Goal: Task Accomplishment & Management: Manage account settings

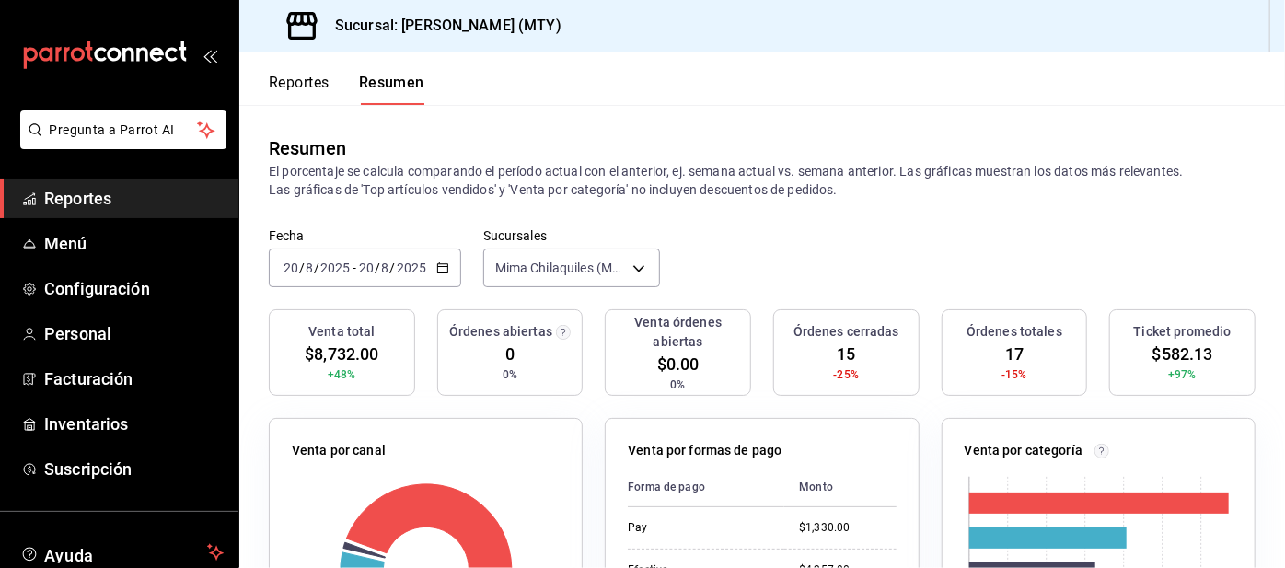
click at [296, 83] on button "Reportes" at bounding box center [299, 89] width 61 height 31
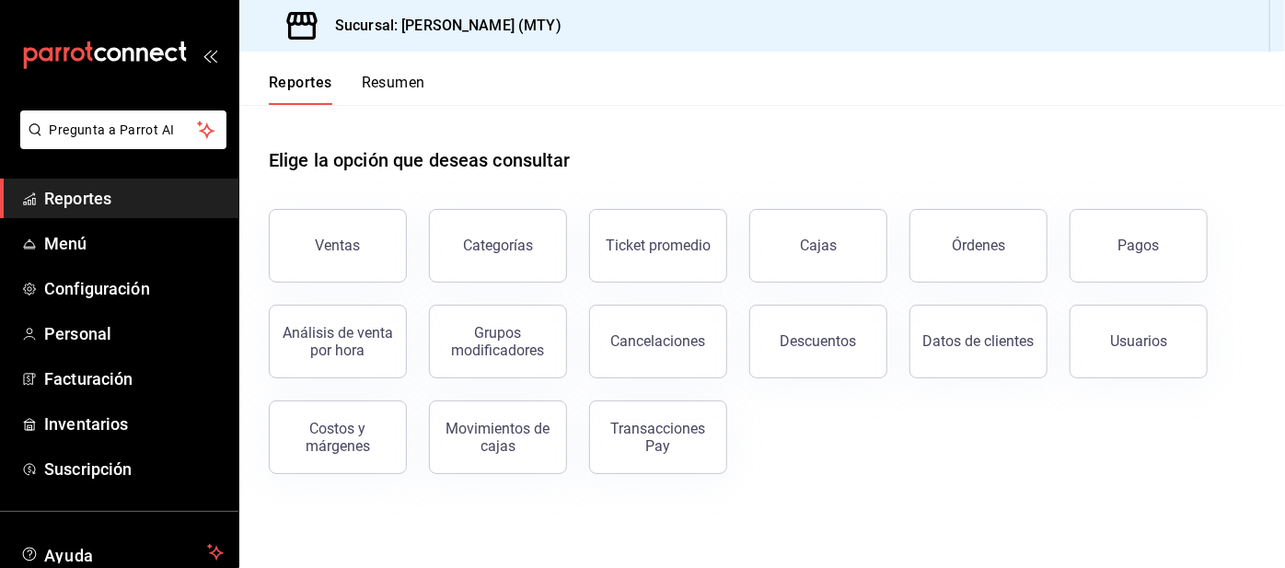
click at [1139, 260] on button "Pagos" at bounding box center [1139, 246] width 138 height 74
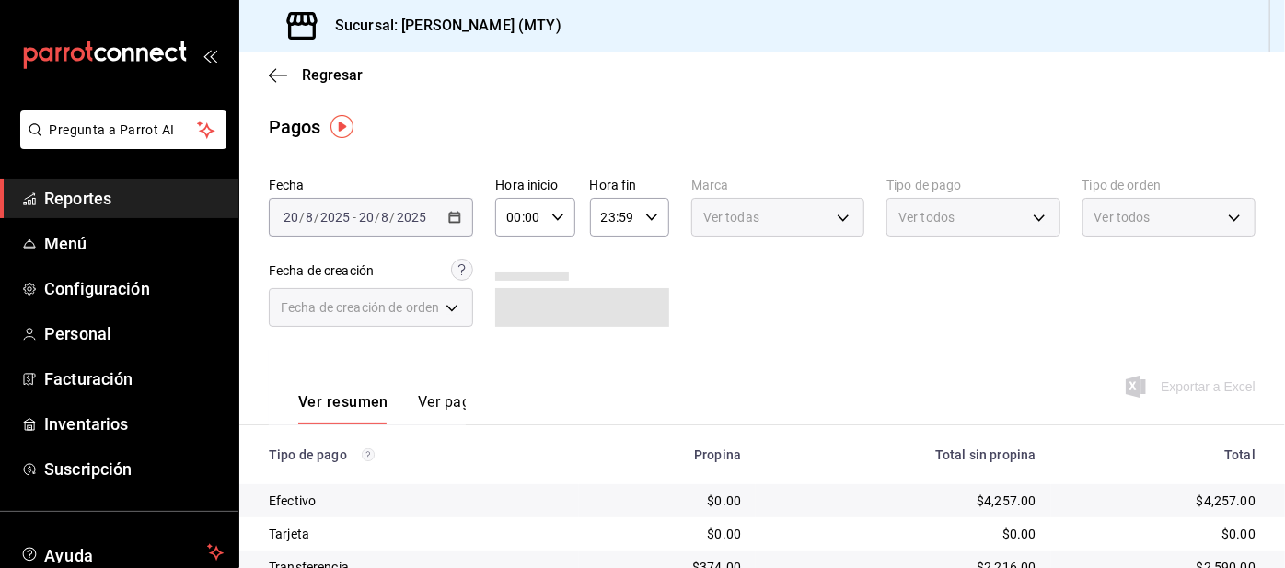
click at [946, 216] on span "Ver todos" at bounding box center [927, 217] width 56 height 18
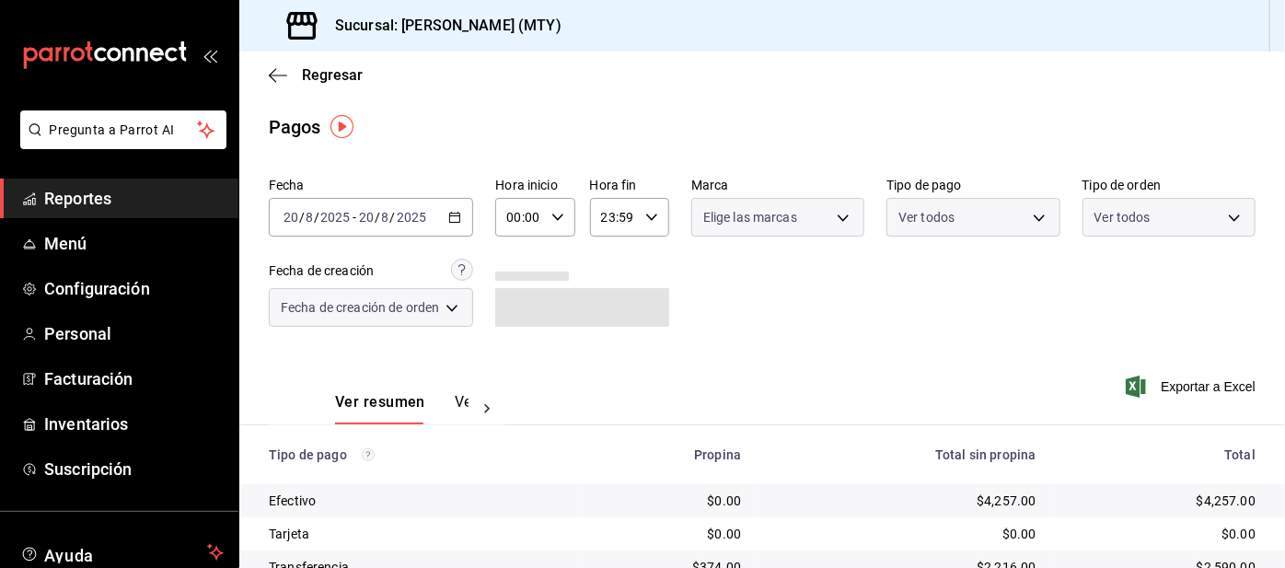
click at [918, 213] on body "Pregunta a Parrot AI Reportes Menú Configuración Personal Facturación Inventari…" at bounding box center [642, 284] width 1285 height 568
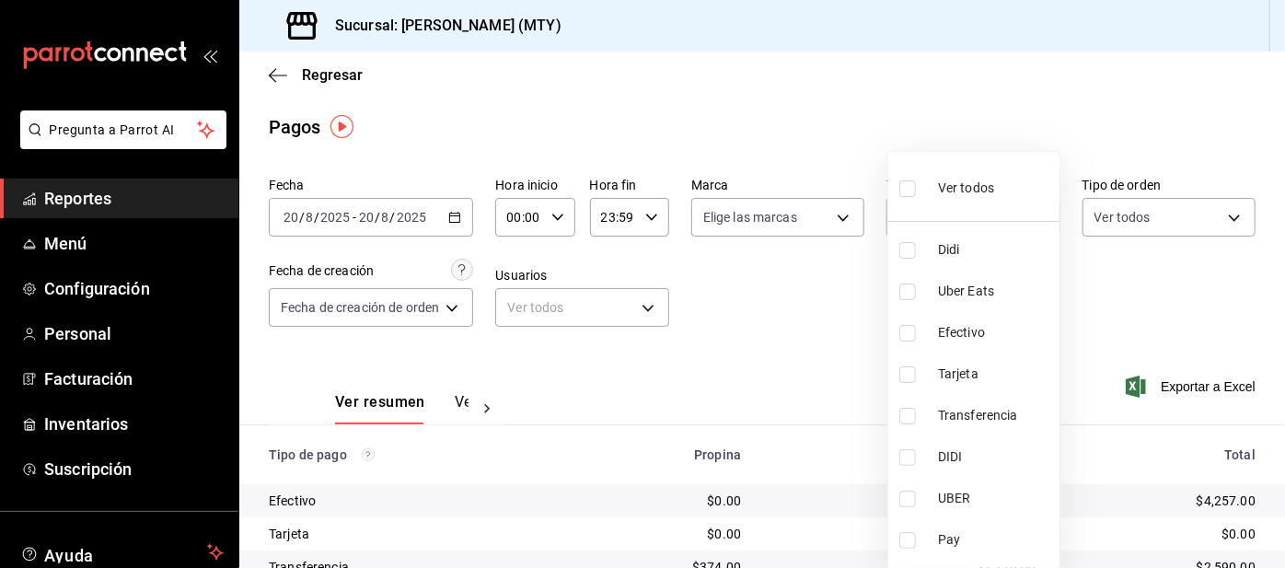
click at [923, 233] on ul "Ver todos Didi Uber Eats Efectivo Tarjeta Transferencia DIDI UBER Pay" at bounding box center [974, 360] width 171 height 416
click at [911, 247] on input "checkbox" at bounding box center [908, 250] width 17 height 17
checkbox input "true"
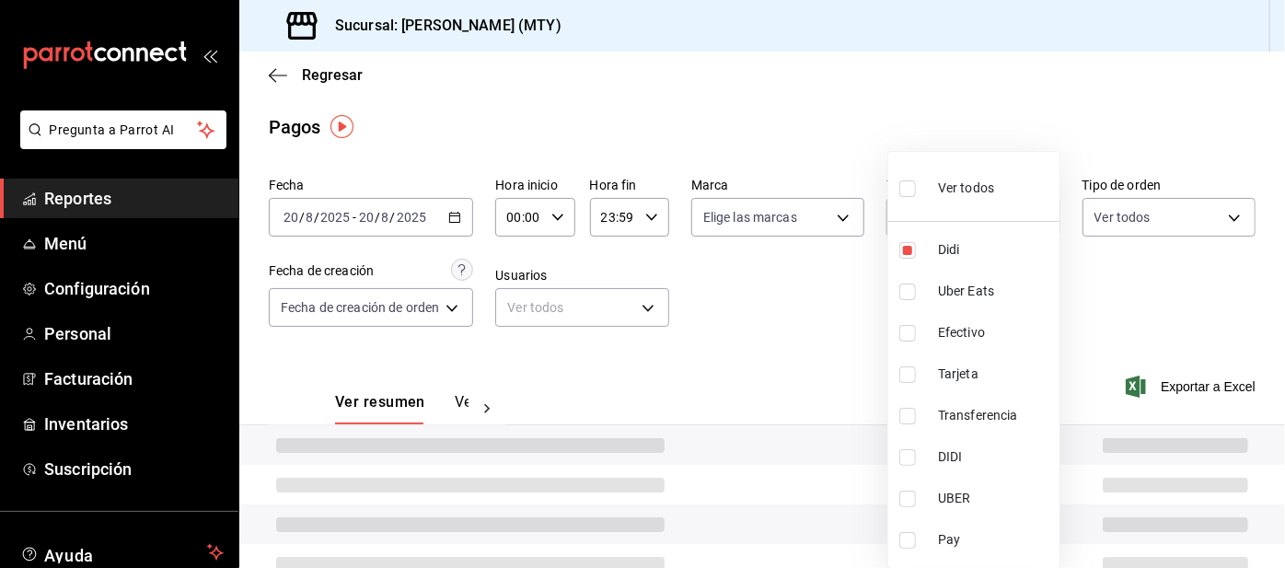
type input "ac2aad4e-3626-4df0-8b49-5bb49559922d"
click at [909, 289] on input "checkbox" at bounding box center [908, 292] width 17 height 17
checkbox input "true"
type input "ac2aad4e-3626-4df0-8b49-5bb49559922d,3386c666-a0b3-47d5-beef-c54dce93463a"
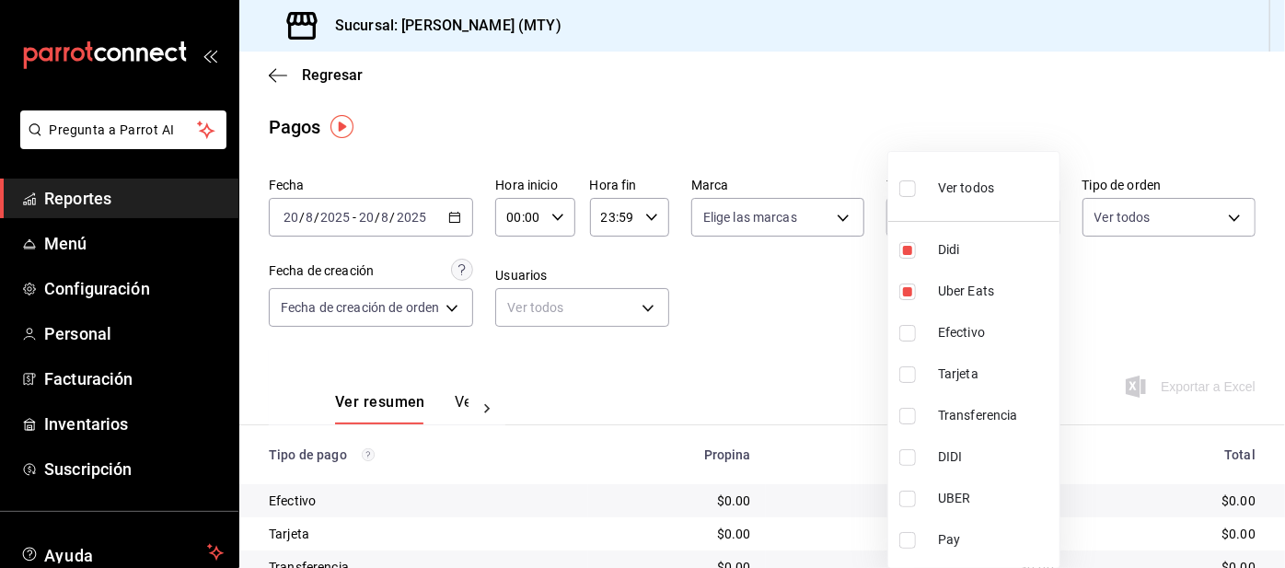
click at [762, 307] on div at bounding box center [642, 284] width 1285 height 568
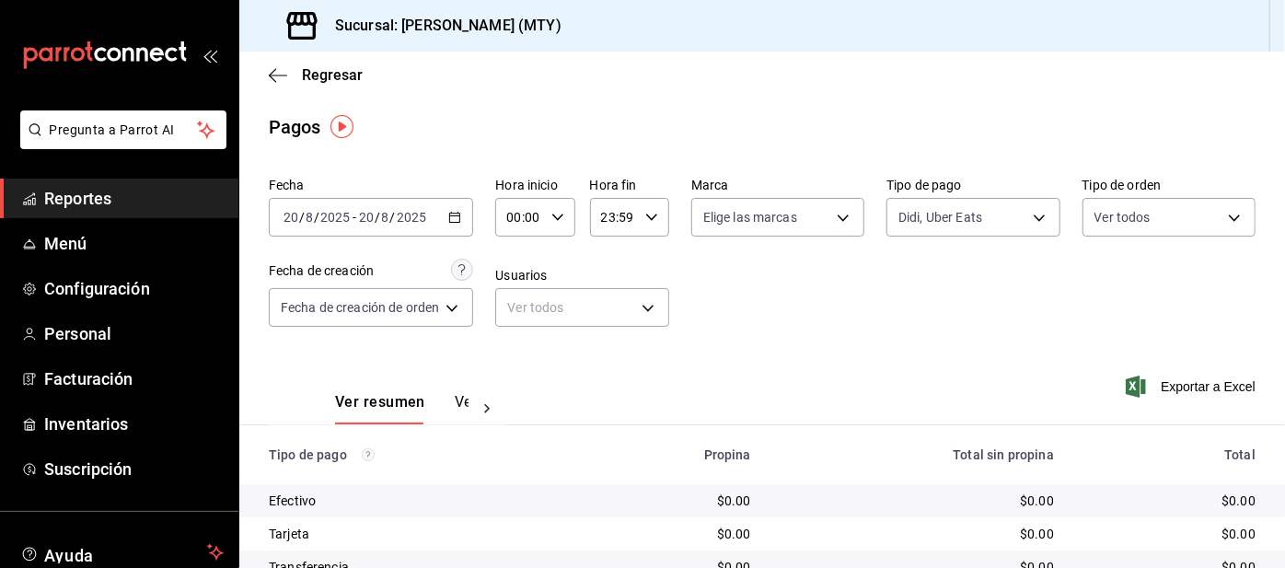
click at [943, 215] on body "Pregunta a Parrot AI Reportes Menú Configuración Personal Facturación Inventari…" at bounding box center [642, 284] width 1285 height 568
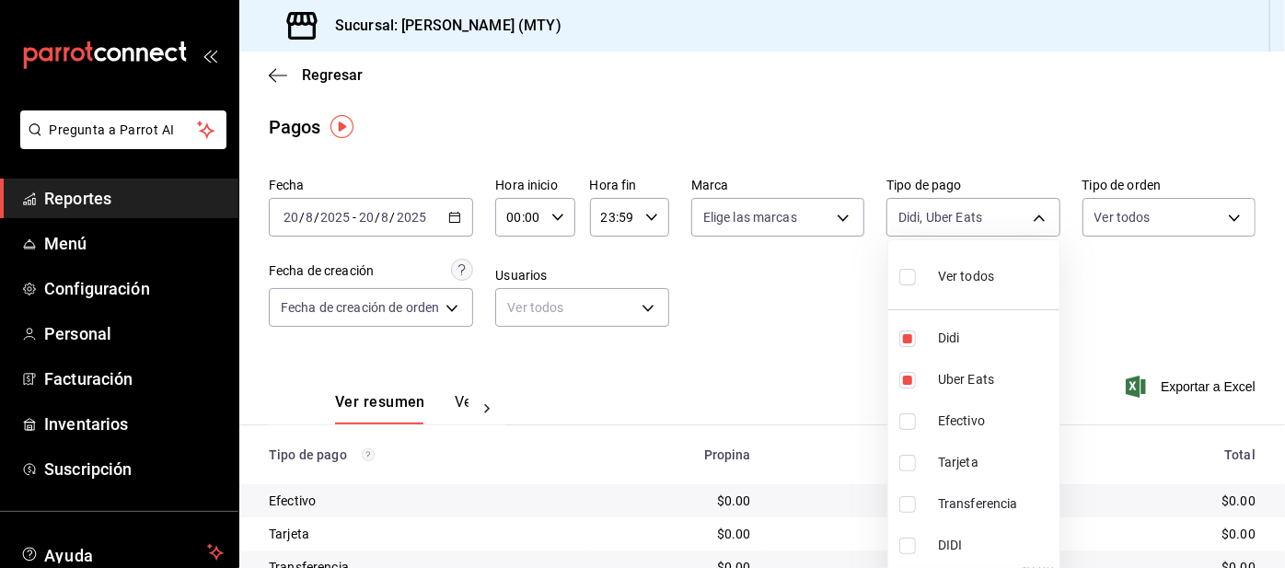
click at [912, 338] on input "checkbox" at bounding box center [908, 339] width 17 height 17
checkbox input "false"
click at [912, 383] on input "checkbox" at bounding box center [908, 380] width 17 height 17
checkbox input "false"
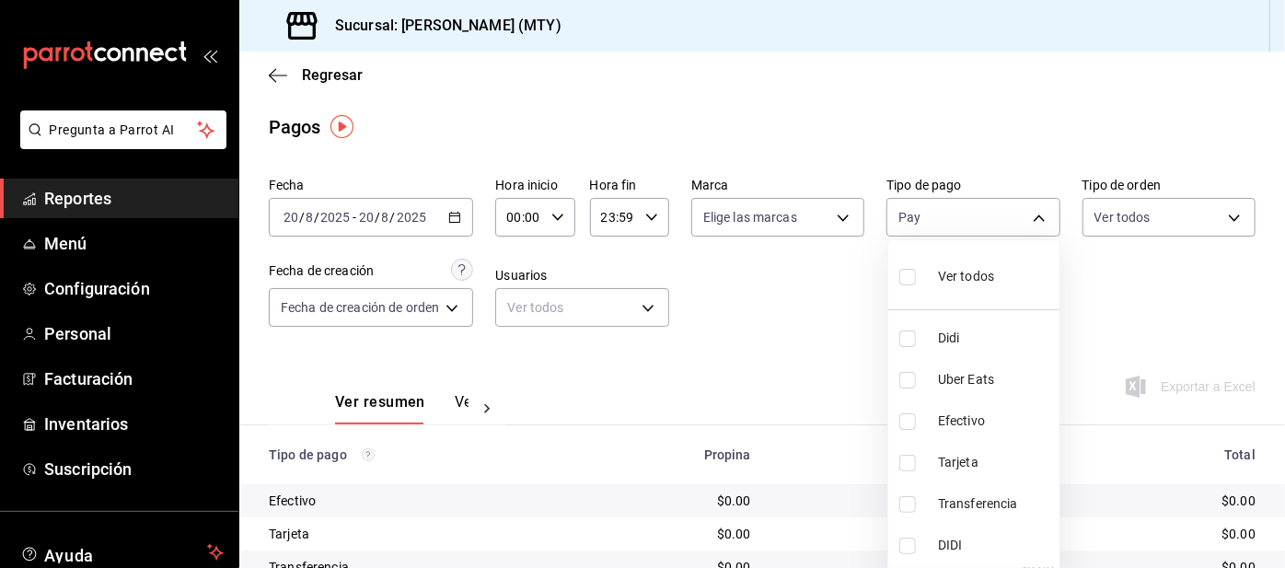
type input "f6d9e73f-97ab-4376-a4eb-f6c39b46bd8b"
checkbox input "true"
click at [693, 356] on div at bounding box center [642, 284] width 1285 height 568
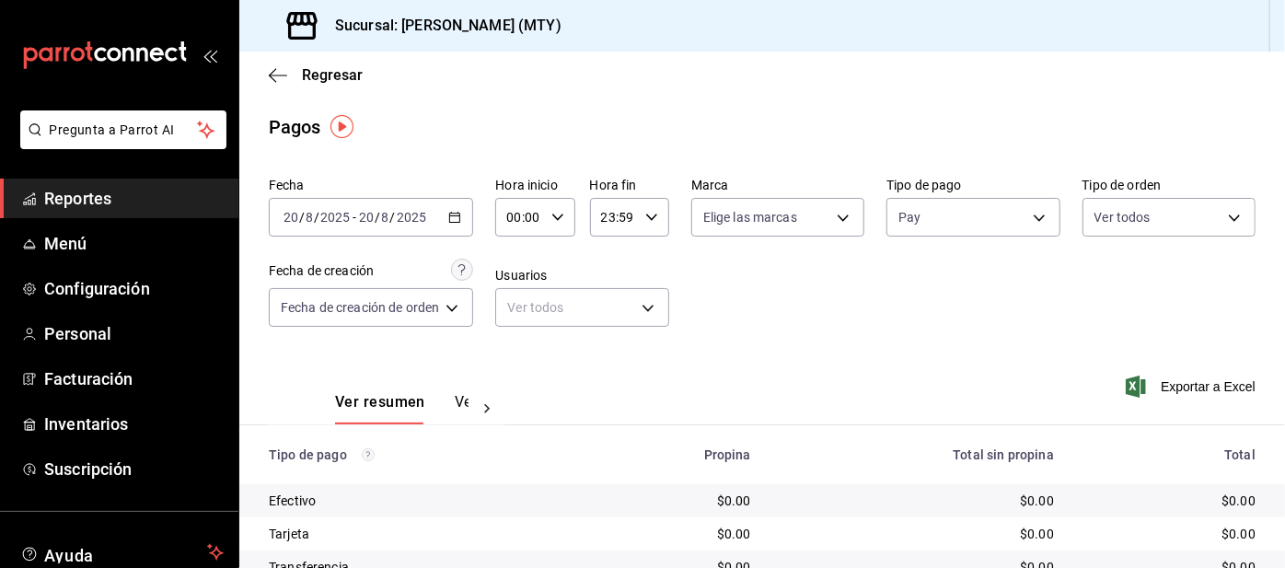
click at [925, 212] on body "Pregunta a Parrot AI Reportes Menú Configuración Personal Facturación Inventari…" at bounding box center [642, 284] width 1285 height 568
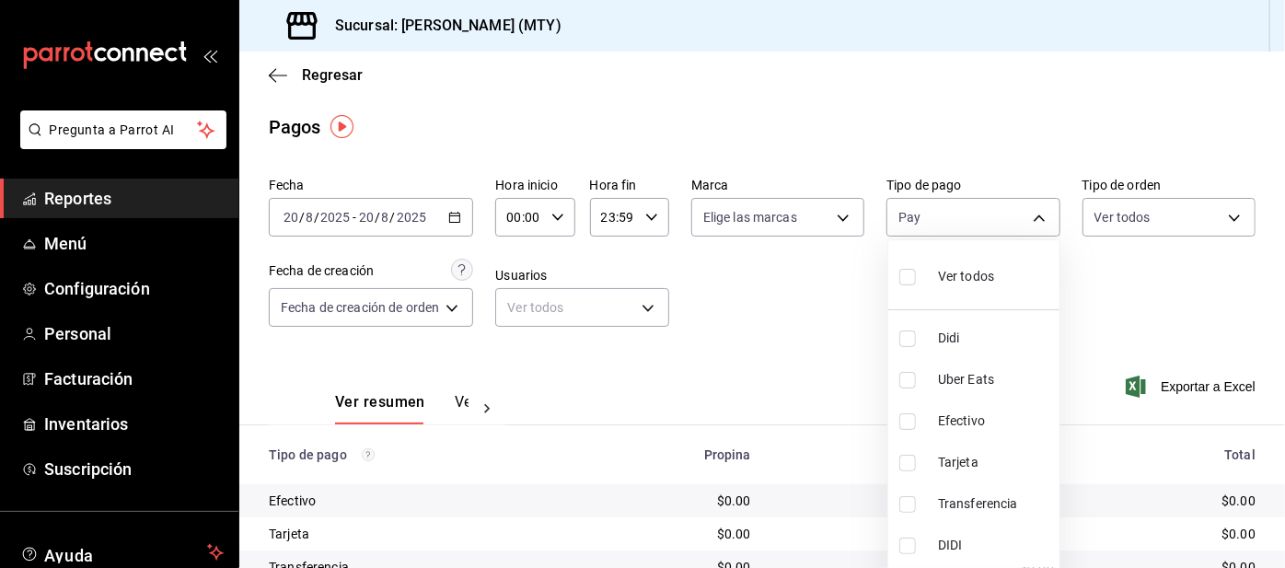
click at [751, 366] on div at bounding box center [642, 284] width 1285 height 568
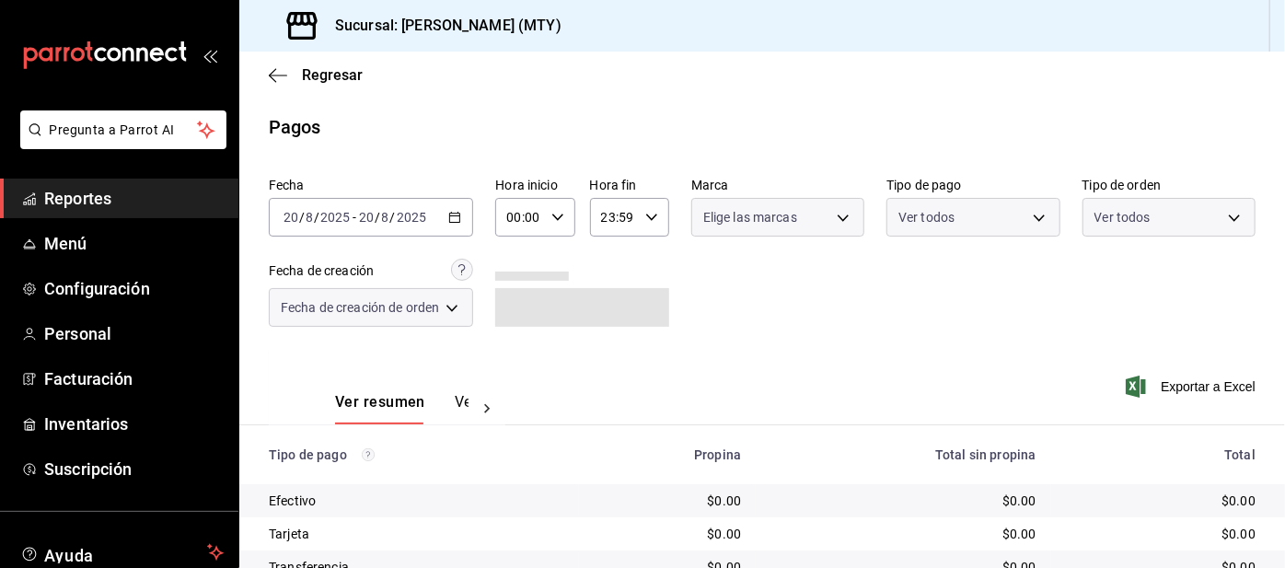
click at [917, 214] on body "Pregunta a Parrot AI Reportes Menú Configuración Personal Facturación Inventari…" at bounding box center [642, 284] width 1285 height 568
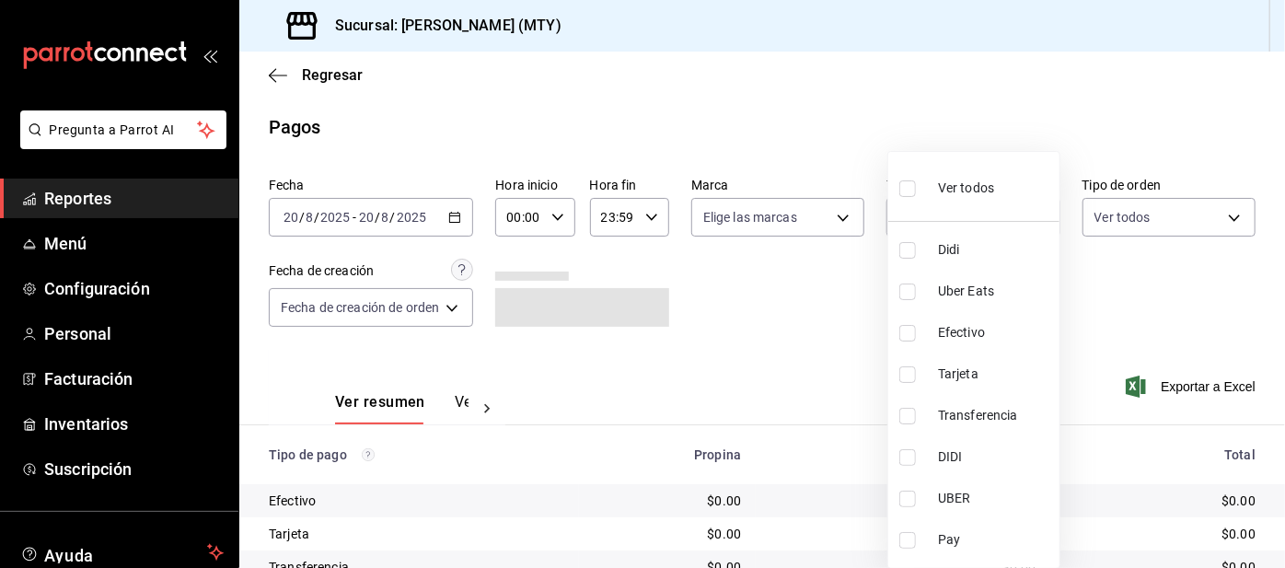
click at [903, 256] on input "checkbox" at bounding box center [908, 250] width 17 height 17
checkbox input "true"
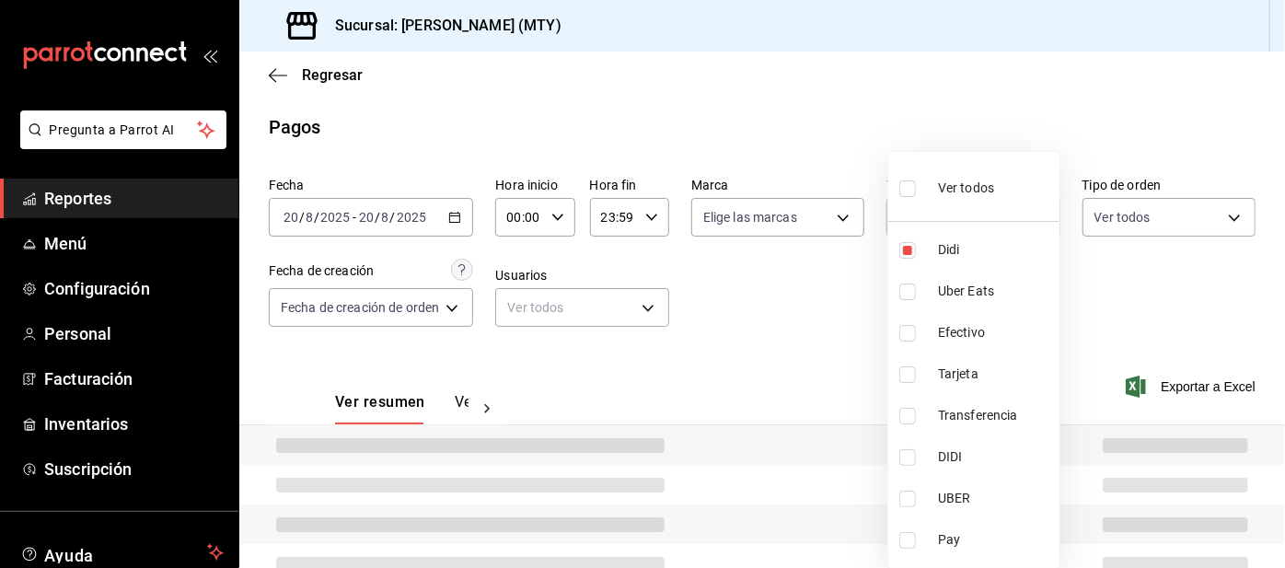
type input "ac2aad4e-3626-4df0-8b49-5bb49559922d"
click at [913, 292] on input "checkbox" at bounding box center [908, 292] width 17 height 17
checkbox input "true"
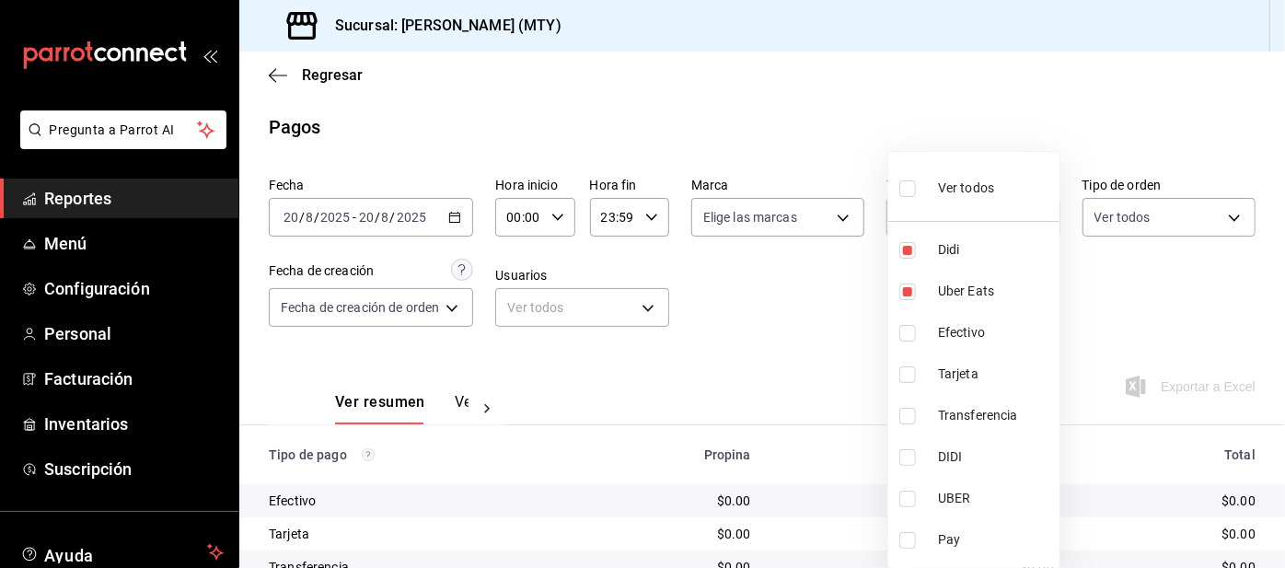
type input "ac2aad4e-3626-4df0-8b49-5bb49559922d,3386c666-a0b3-47d5-beef-c54dce93463a"
click at [907, 546] on input "checkbox" at bounding box center [908, 540] width 17 height 17
checkbox input "true"
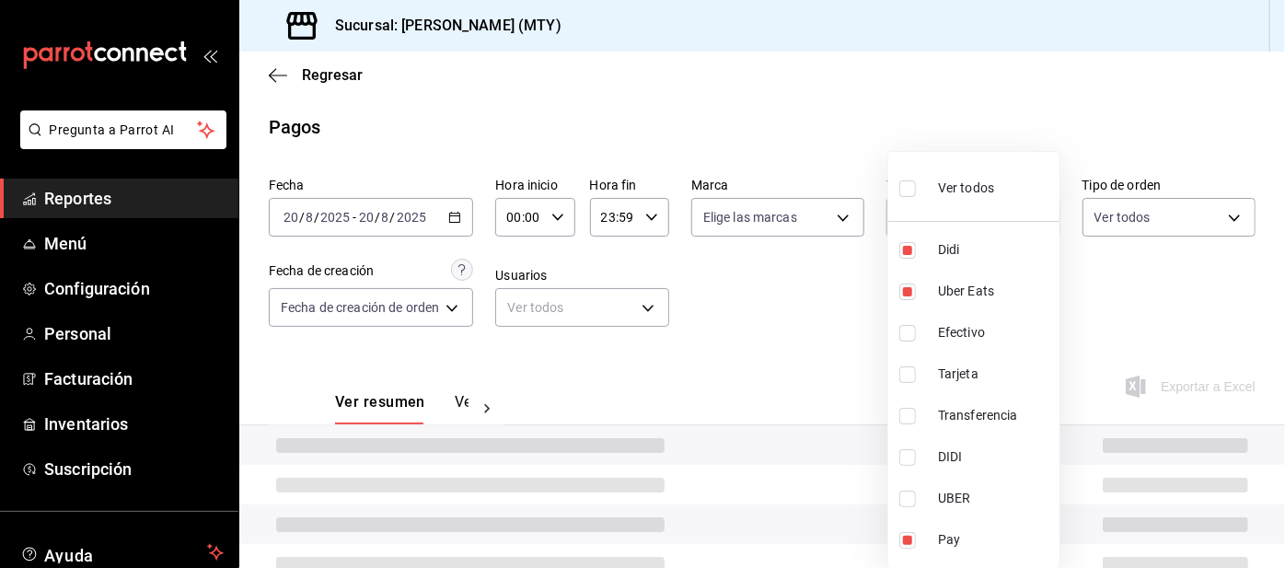
type input "ac2aad4e-3626-4df0-8b49-5bb49559922d,3386c666-a0b3-47d5-beef-c54dce93463a,f6d9e…"
click at [779, 354] on div at bounding box center [642, 284] width 1285 height 568
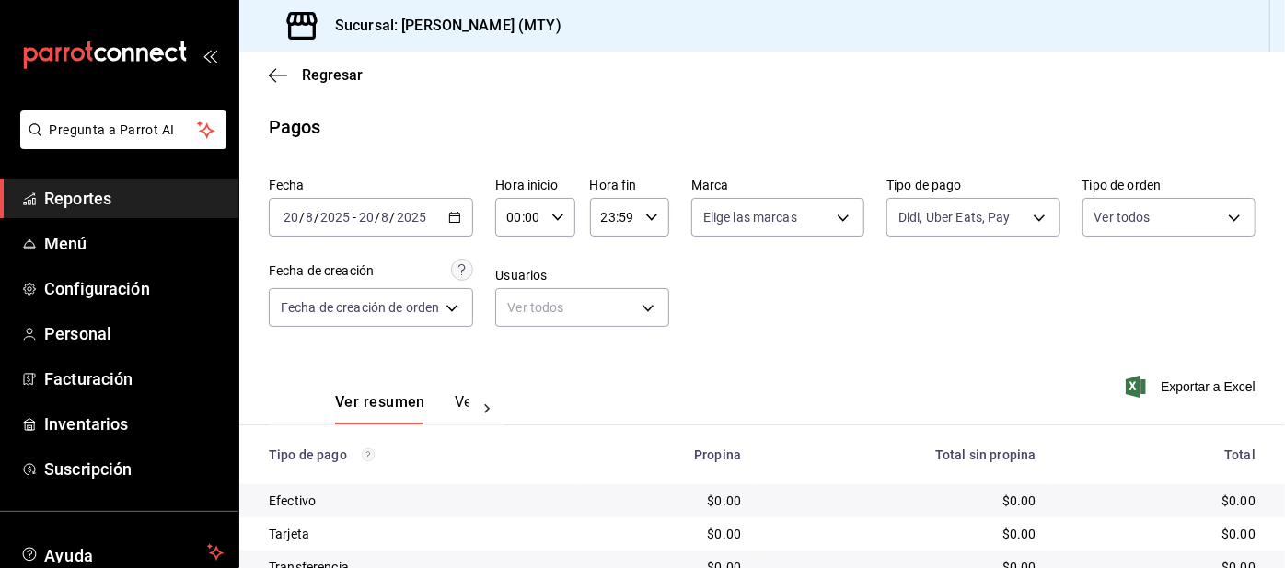
scroll to position [155, 0]
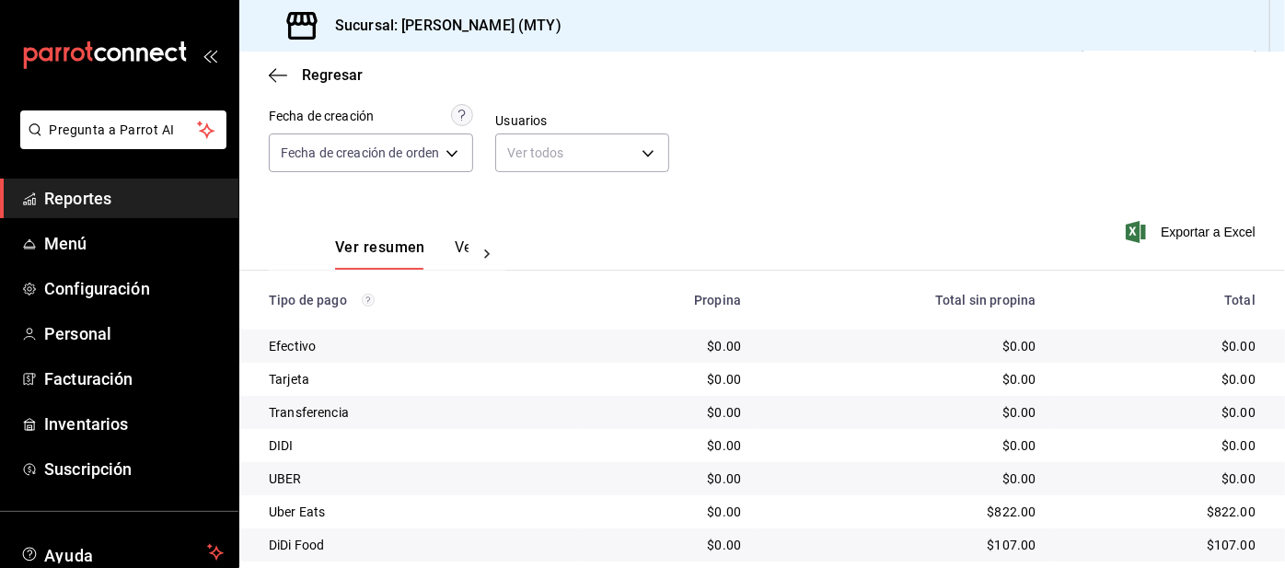
click at [145, 205] on span "Reportes" at bounding box center [134, 198] width 180 height 25
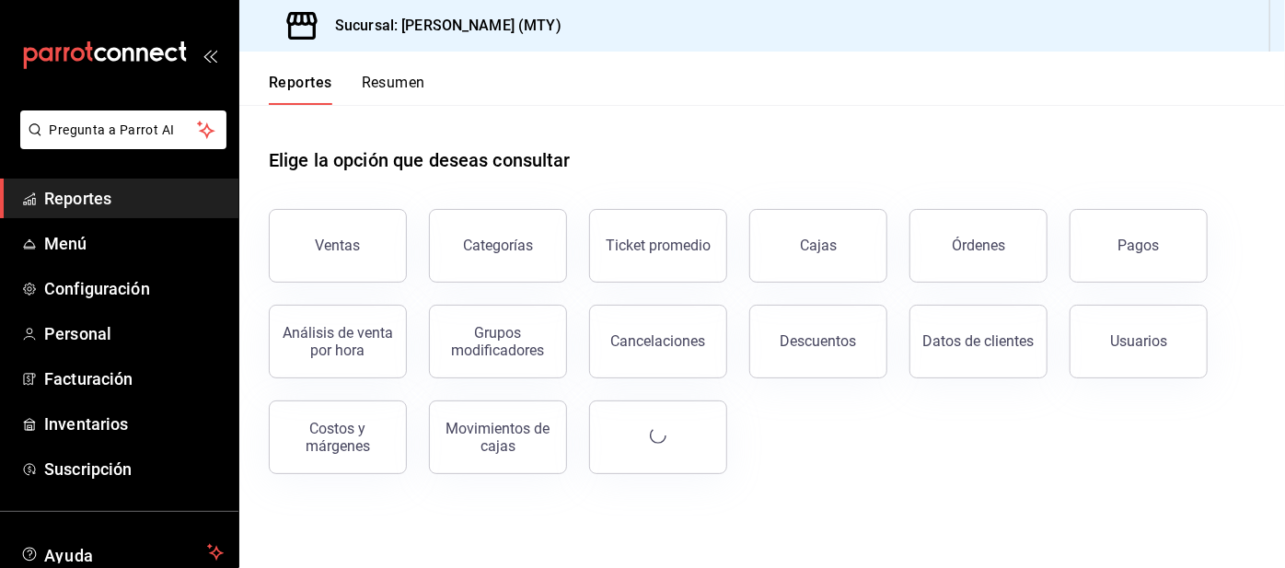
click at [145, 286] on span "Configuración" at bounding box center [134, 288] width 180 height 25
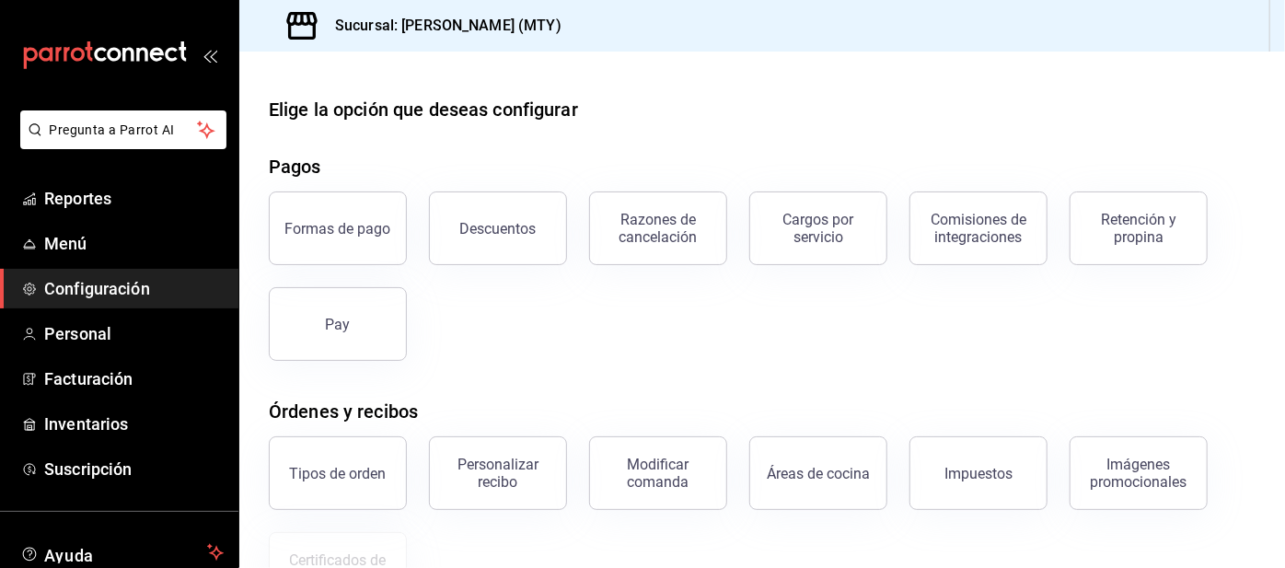
click at [1140, 239] on div "Retención y propina" at bounding box center [1139, 228] width 114 height 35
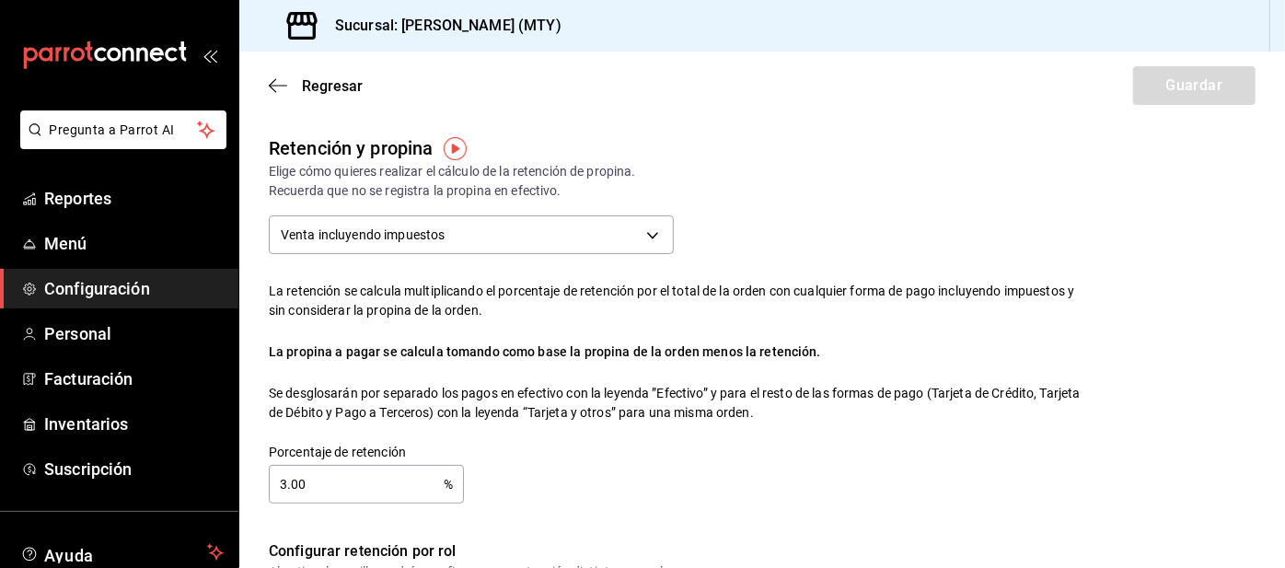
checkbox input "true"
click at [395, 484] on input "3.00" at bounding box center [356, 484] width 175 height 37
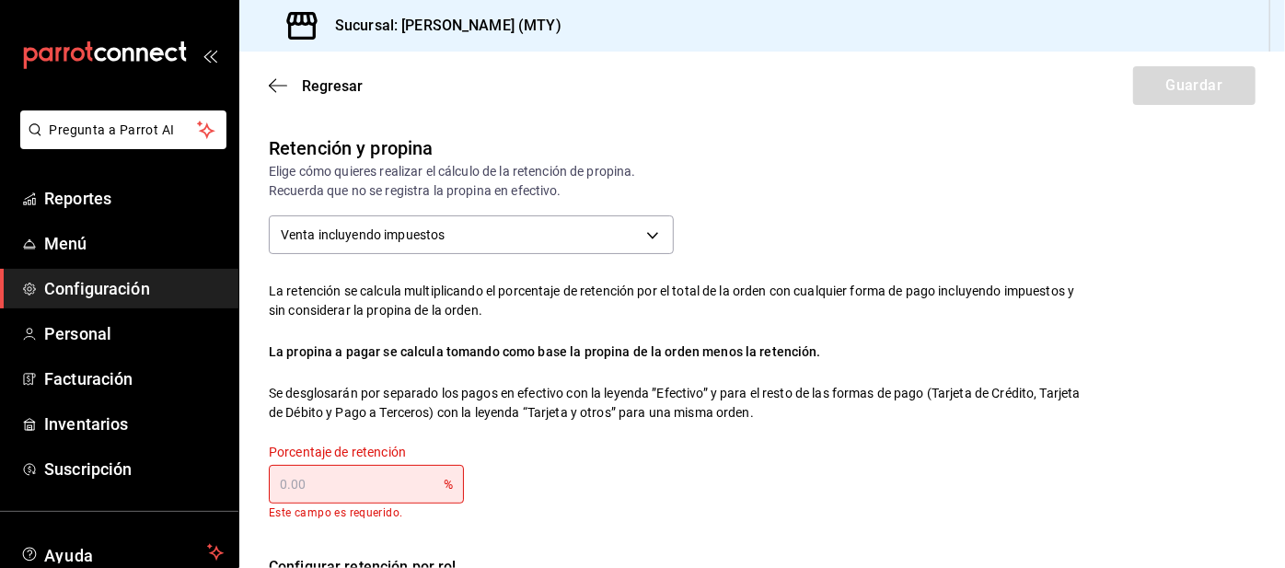
type input "0.00"
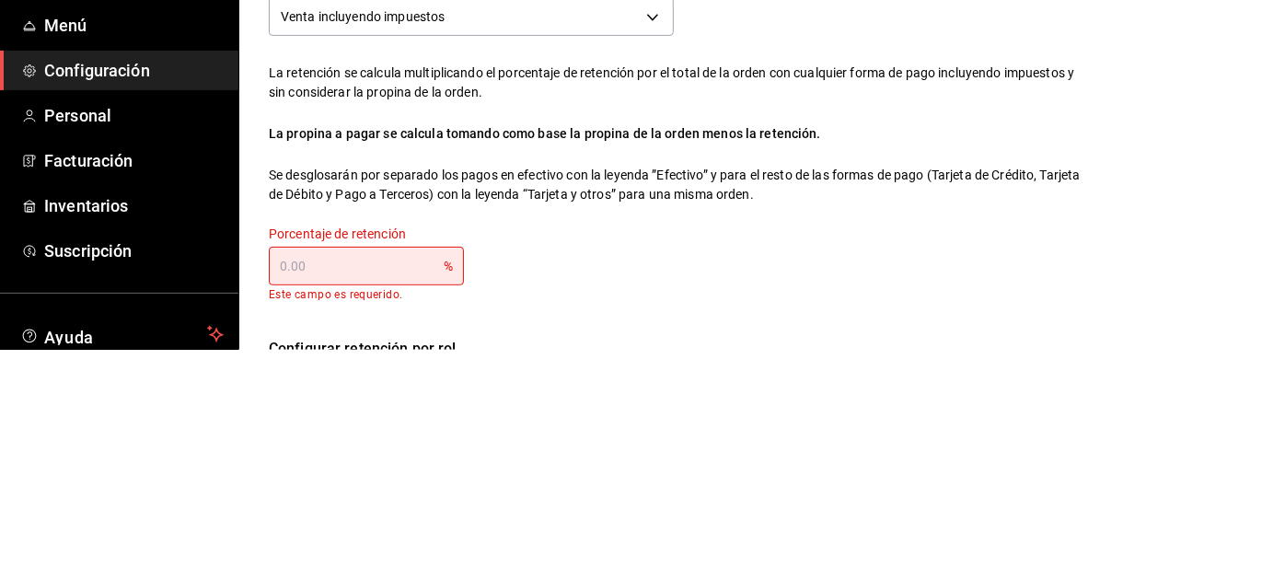
scroll to position [52, 0]
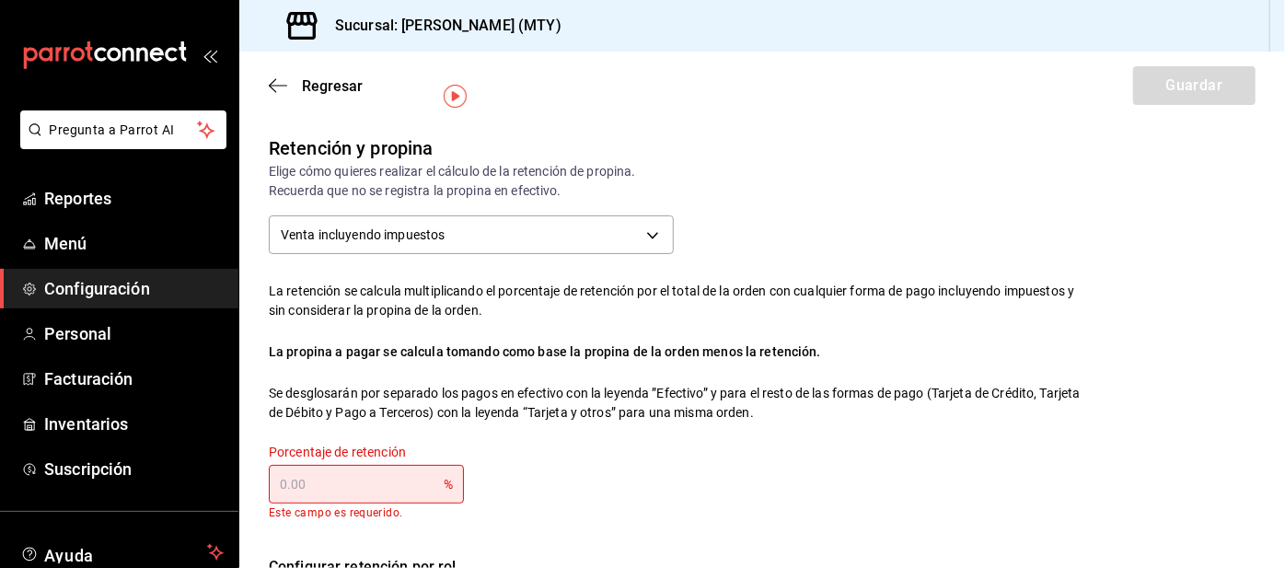
type input "4.00"
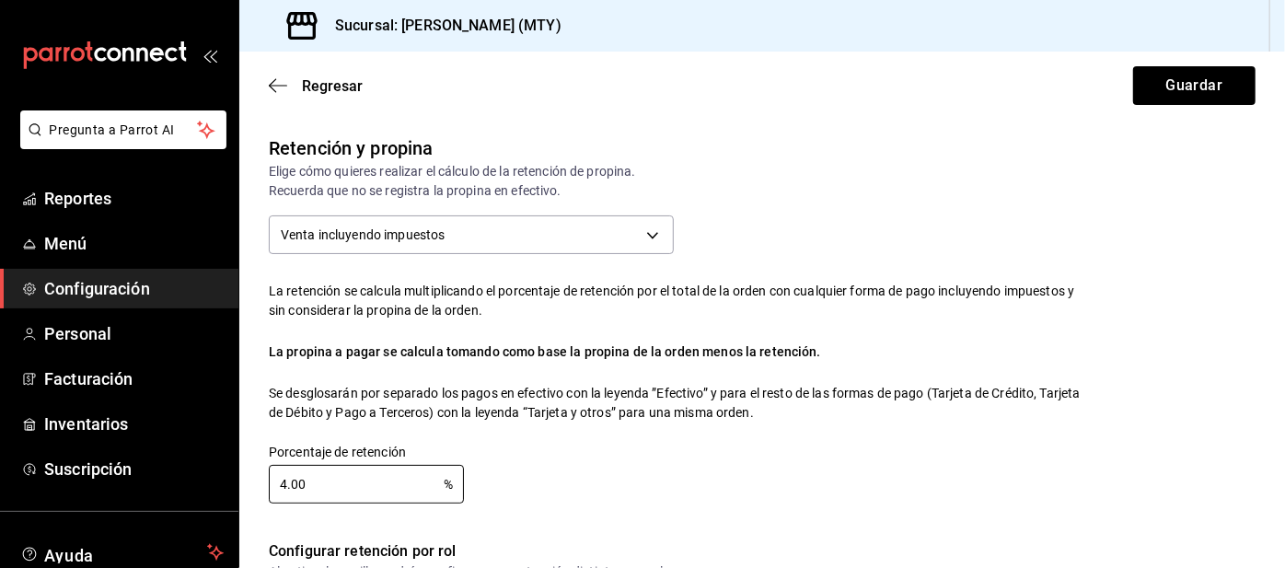
type input "4.00"
click at [1173, 68] on button "Guardar" at bounding box center [1194, 85] width 122 height 39
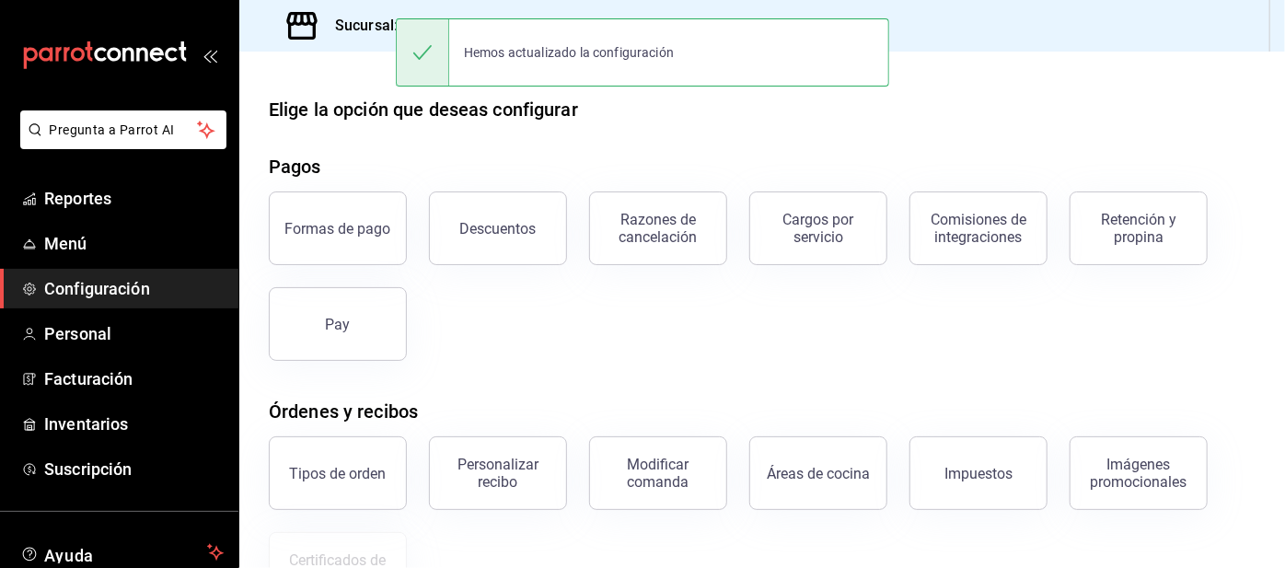
click at [149, 192] on span "Reportes" at bounding box center [134, 198] width 180 height 25
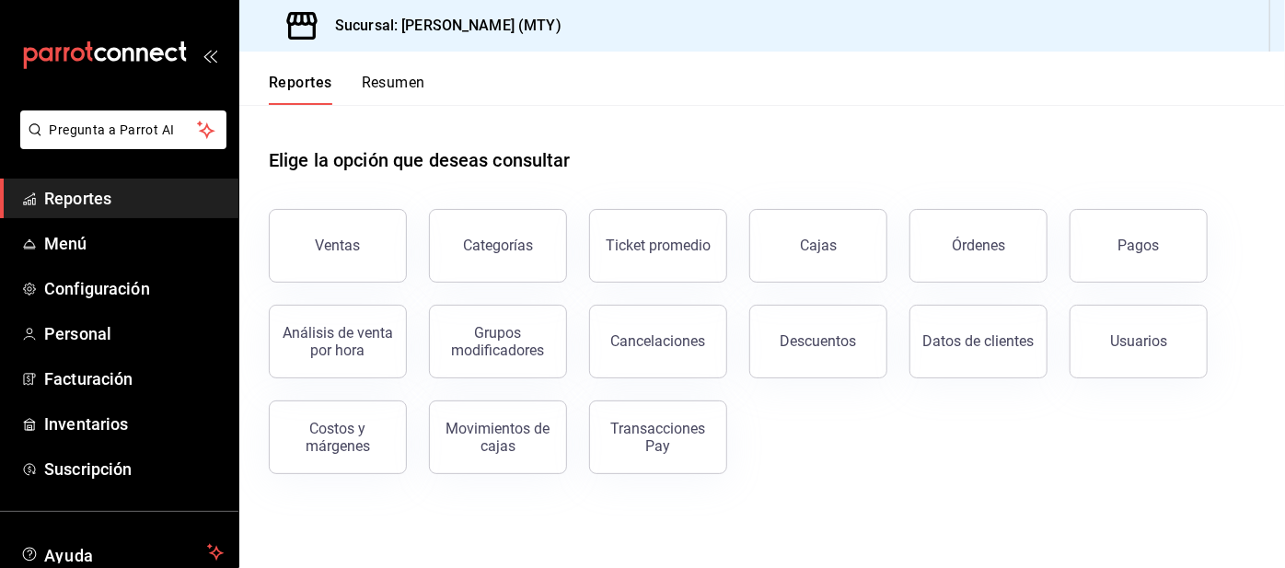
click at [382, 86] on button "Resumen" at bounding box center [394, 89] width 64 height 31
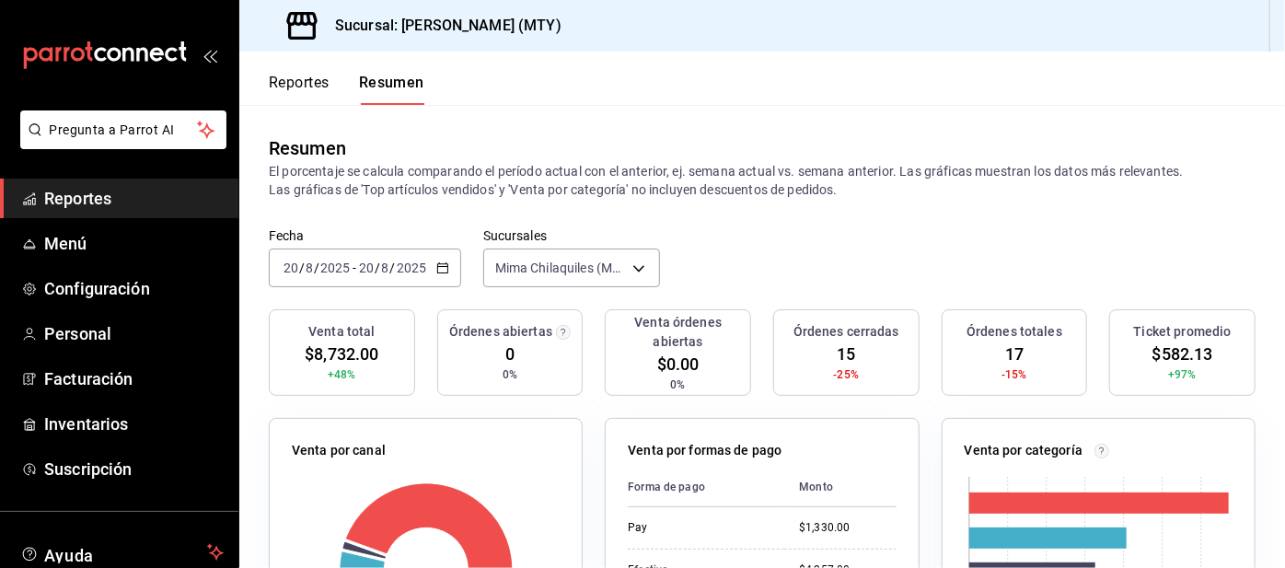
click at [167, 295] on span "Configuración" at bounding box center [134, 288] width 180 height 25
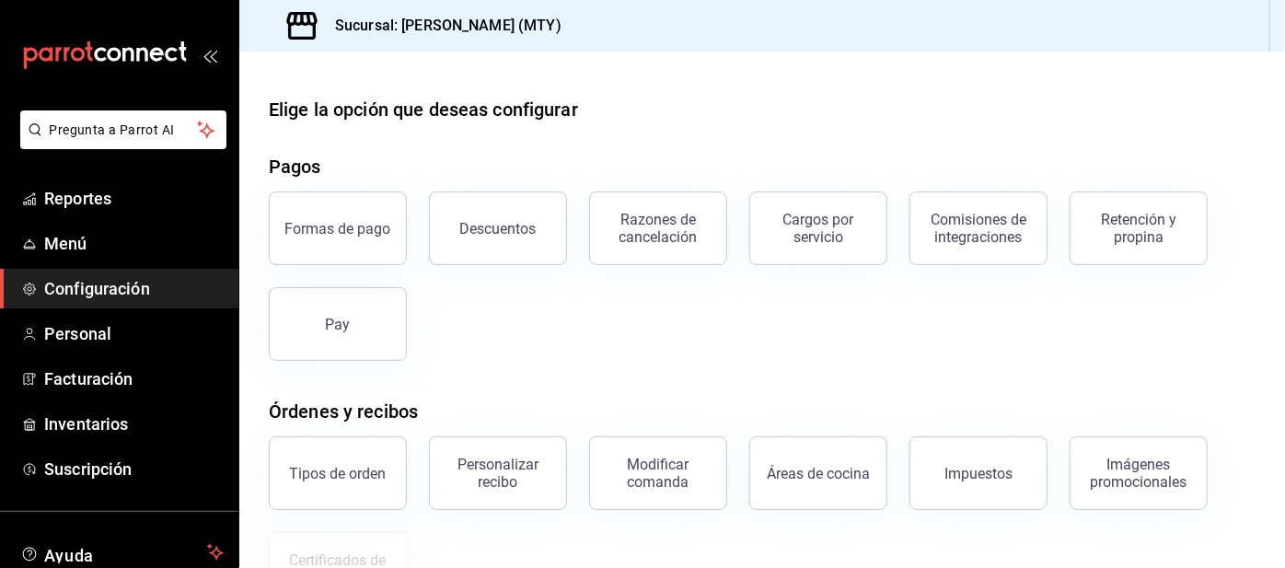
click at [1123, 239] on div "Retención y propina" at bounding box center [1139, 228] width 114 height 35
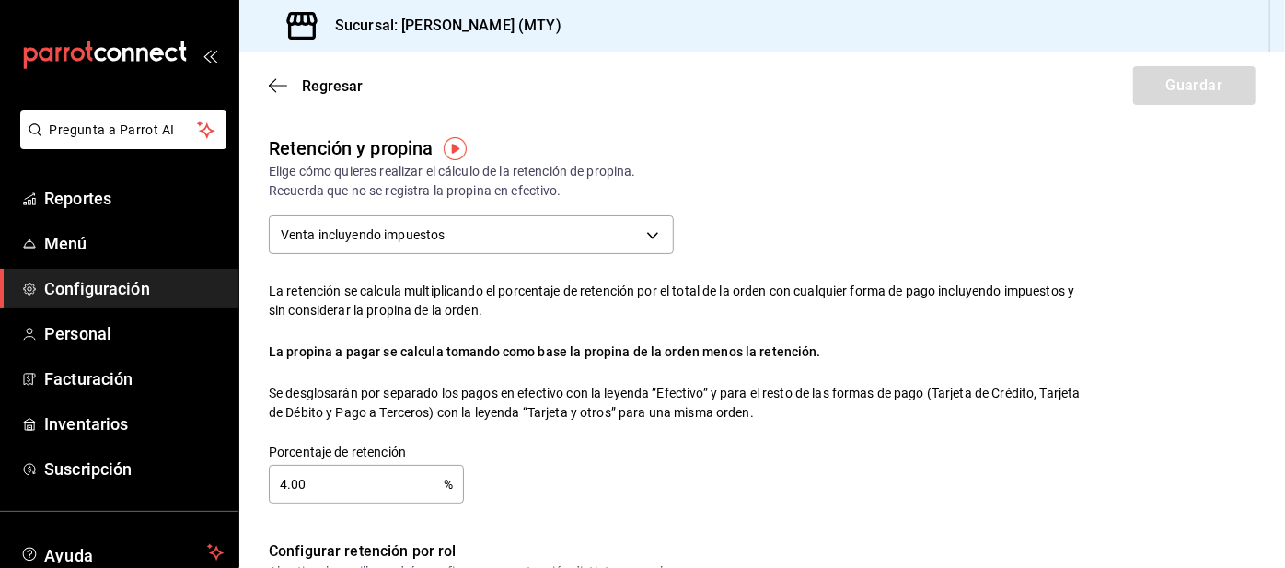
checkbox input "false"
click at [345, 480] on input "4.00" at bounding box center [356, 484] width 175 height 37
checkbox input "true"
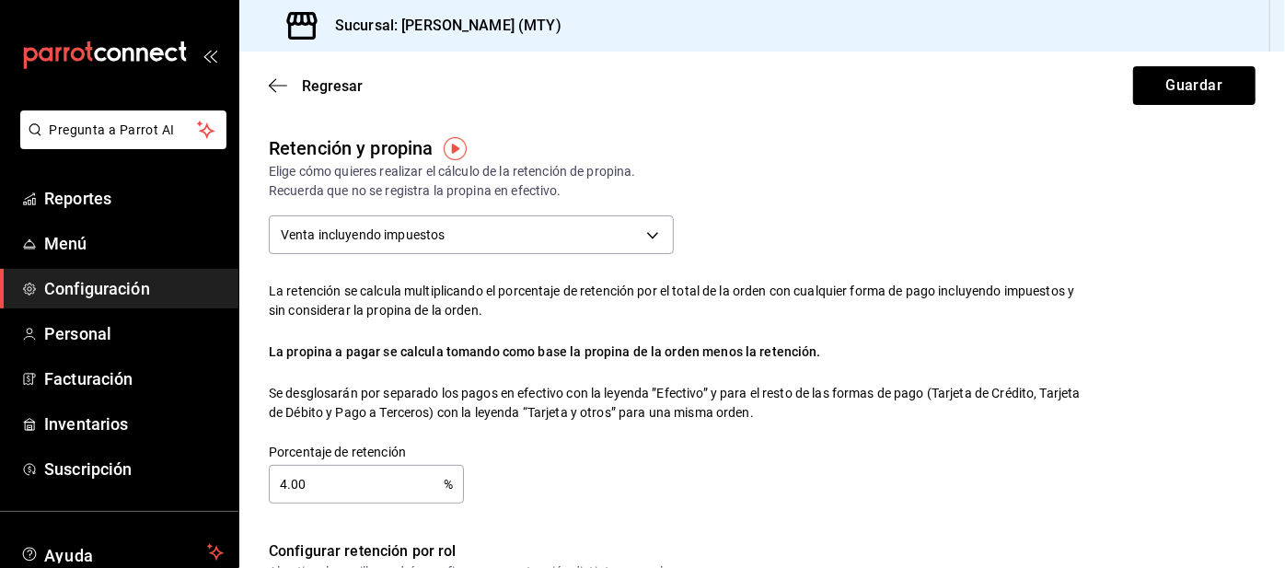
type input "4.00"
click at [1156, 89] on button "Guardar" at bounding box center [1194, 85] width 122 height 39
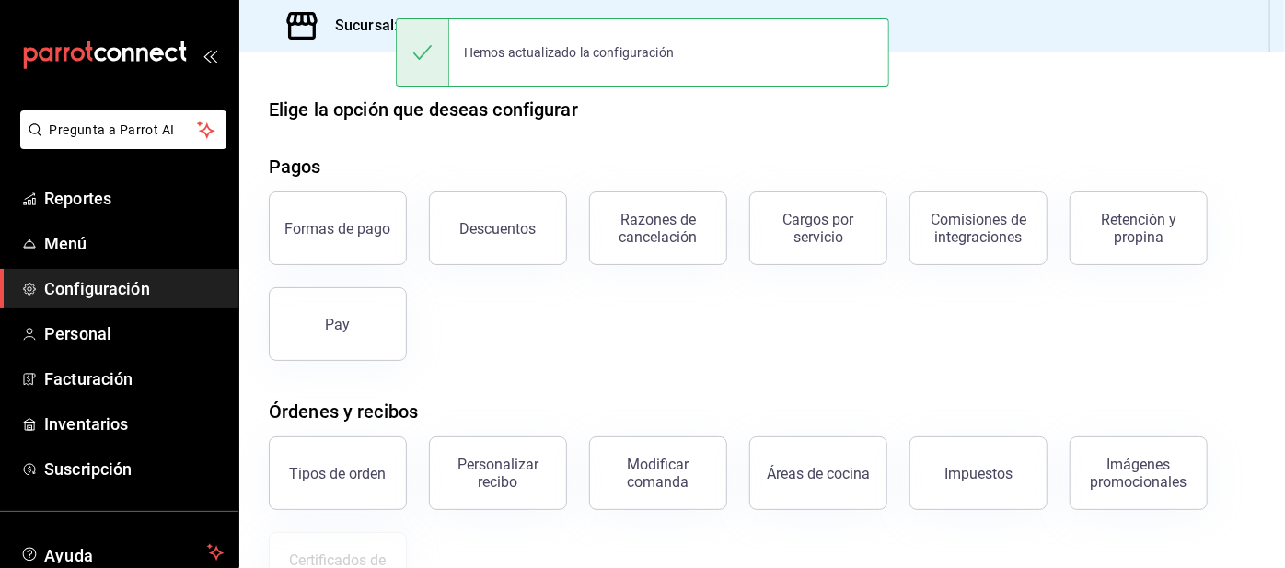
click at [1140, 234] on div "Retención y propina" at bounding box center [1139, 228] width 114 height 35
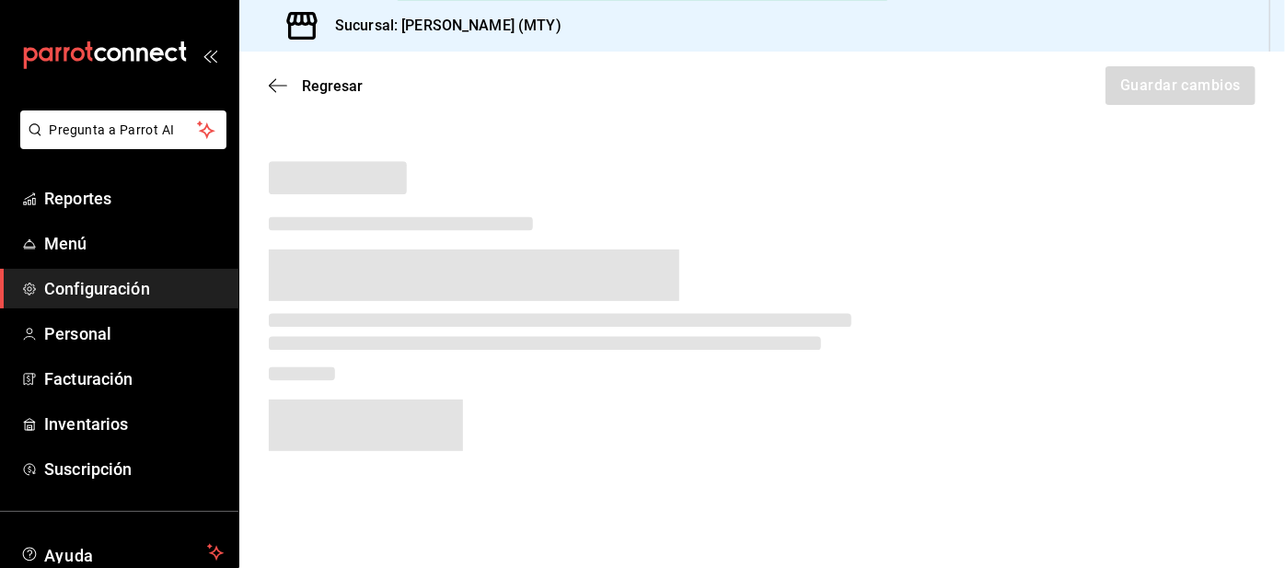
click at [1126, 232] on div at bounding box center [762, 300] width 987 height 302
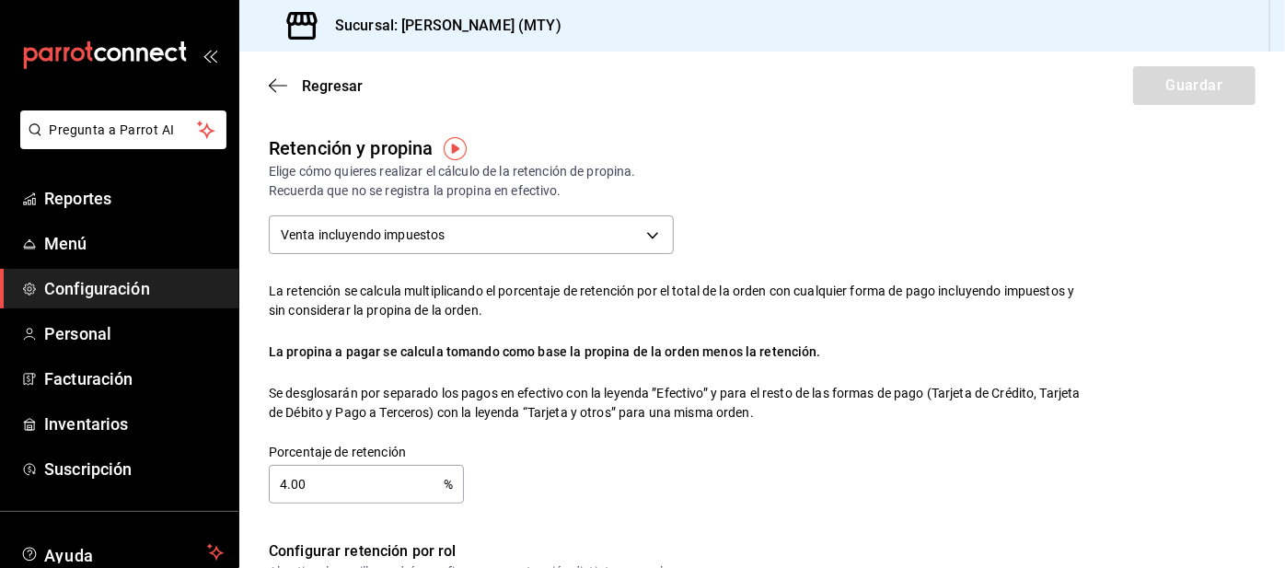
checkbox input "true"
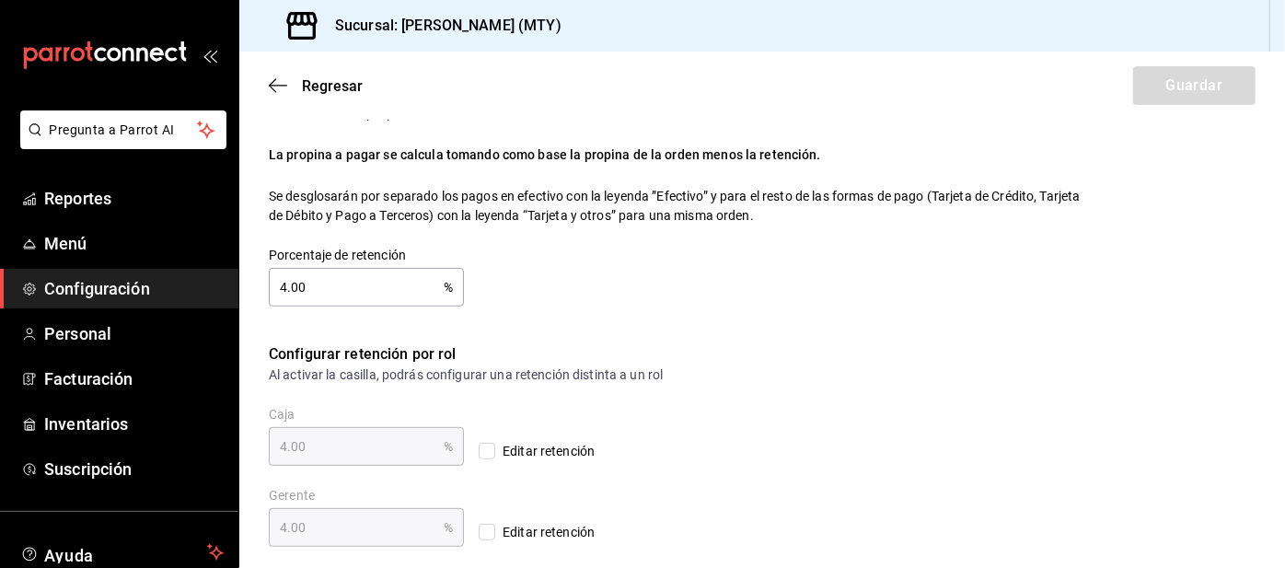
click at [493, 530] on input "Editar retención" at bounding box center [487, 532] width 17 height 17
checkbox input "true"
click at [351, 528] on input "4.00" at bounding box center [356, 527] width 175 height 37
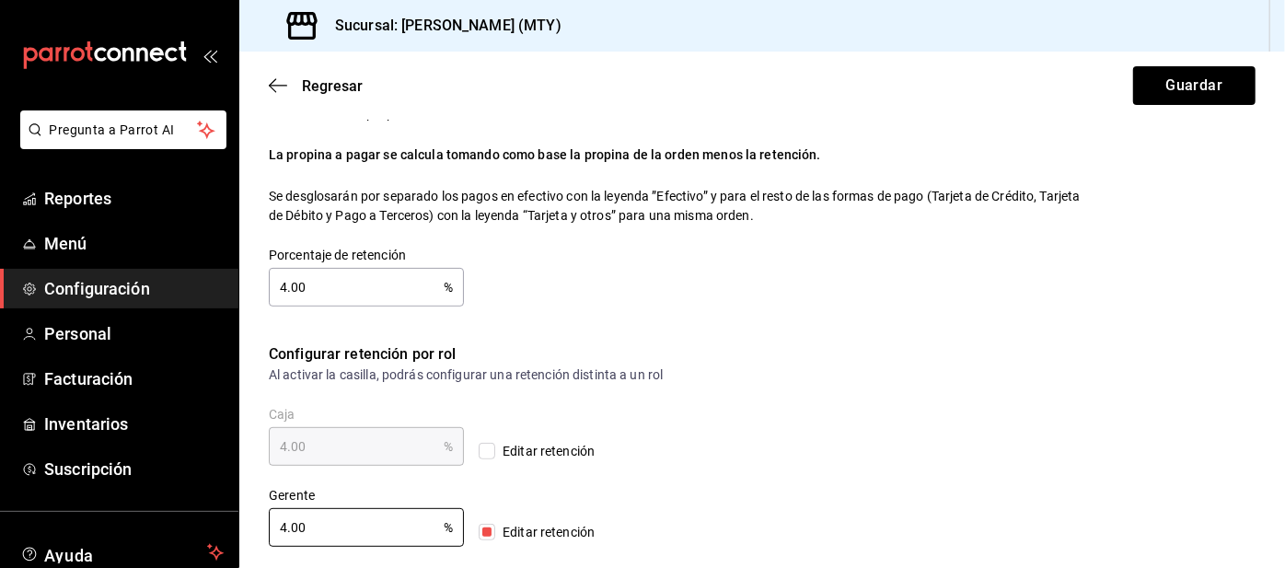
scroll to position [88, 0]
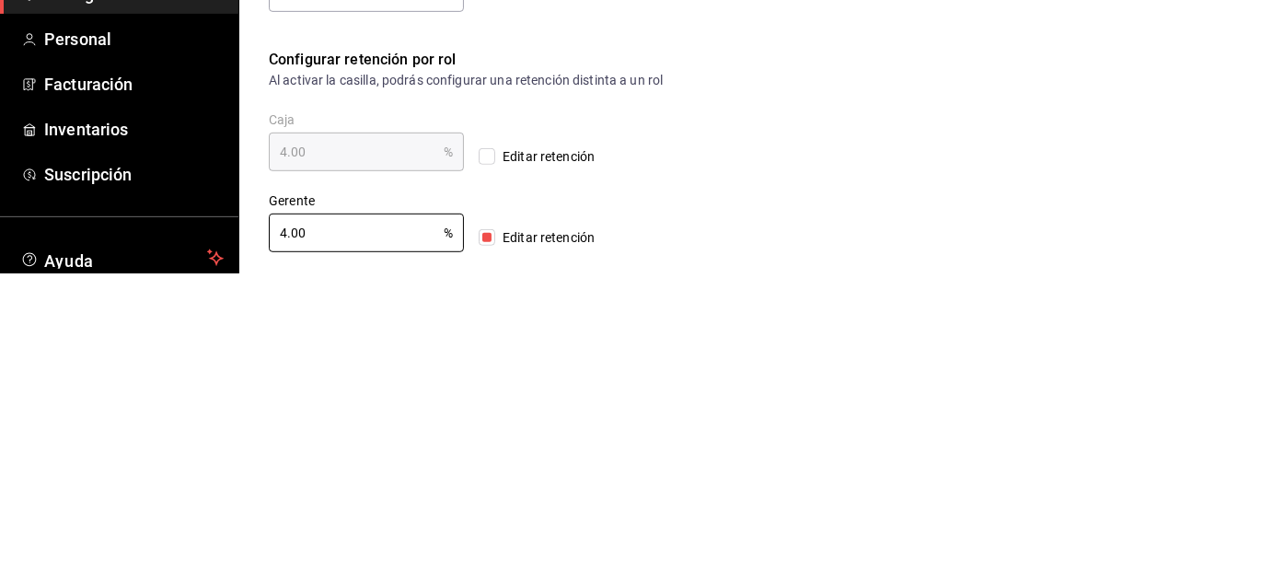
type input "4.00"
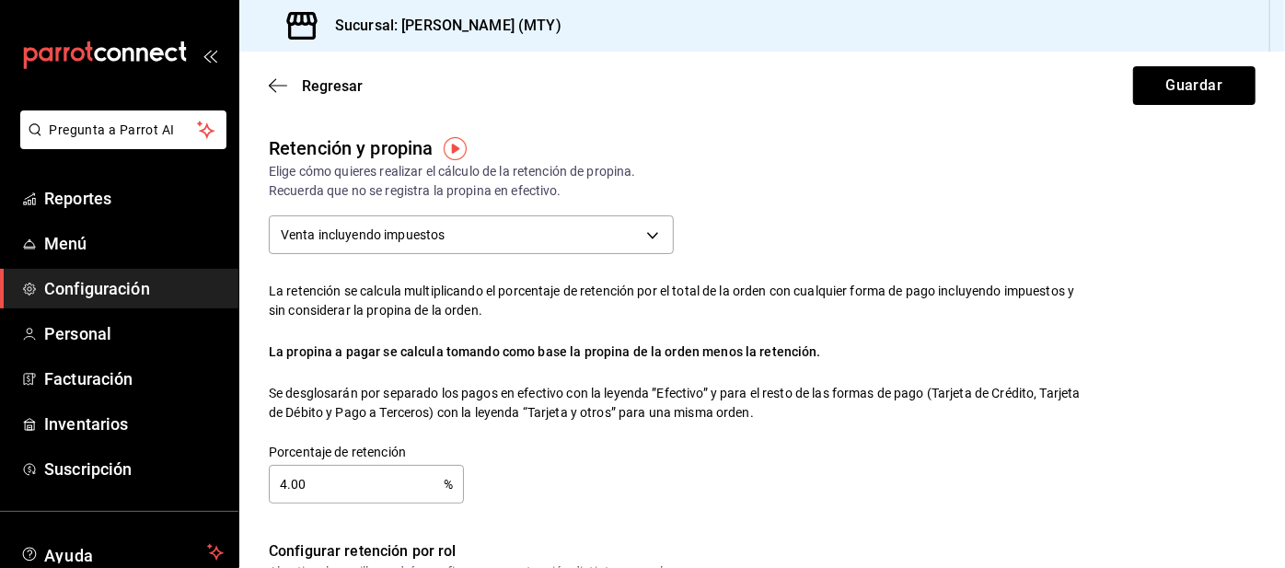
scroll to position [0, 0]
type input "0.00"
click at [1168, 80] on button "Guardar" at bounding box center [1194, 85] width 122 height 39
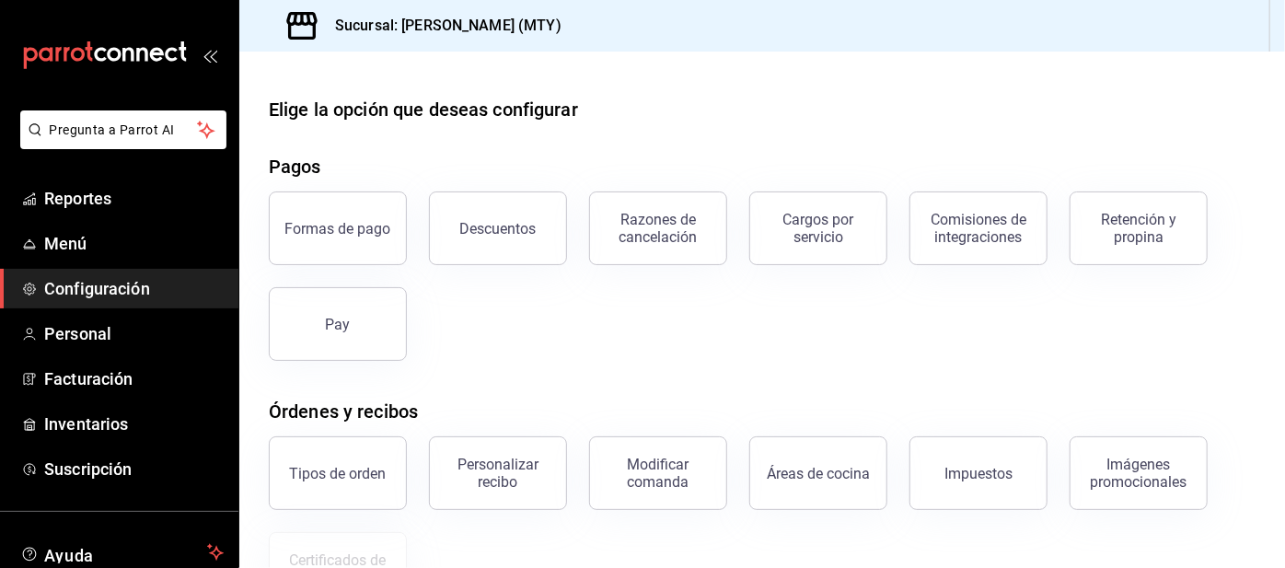
click at [1107, 229] on div "Retención y propina" at bounding box center [1139, 228] width 114 height 35
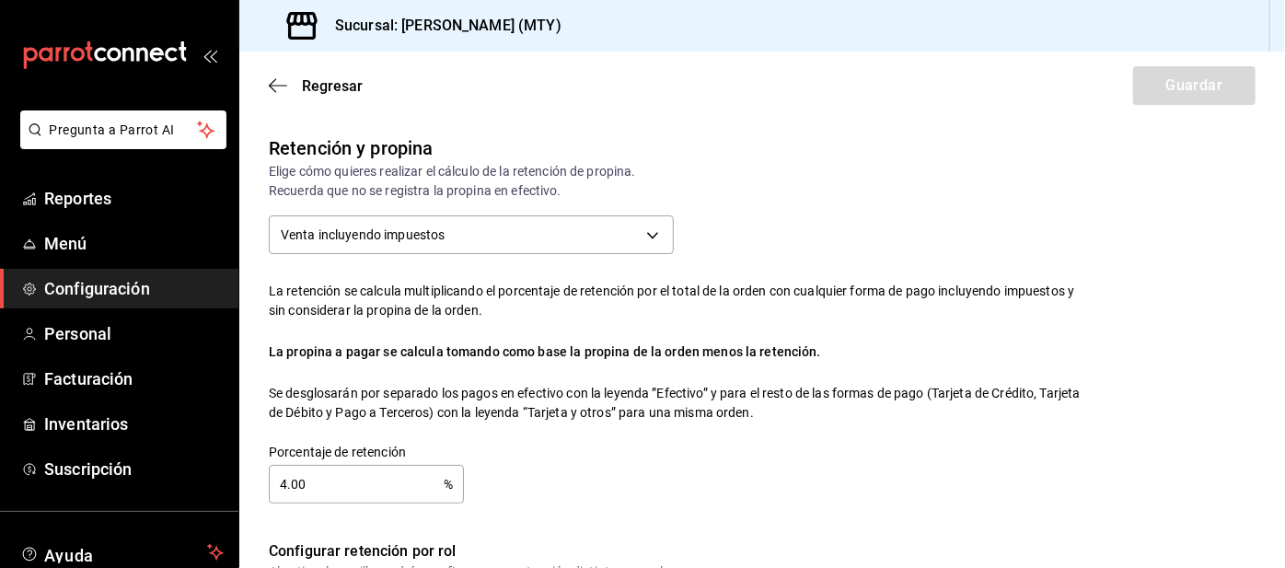
checkbox input "false"
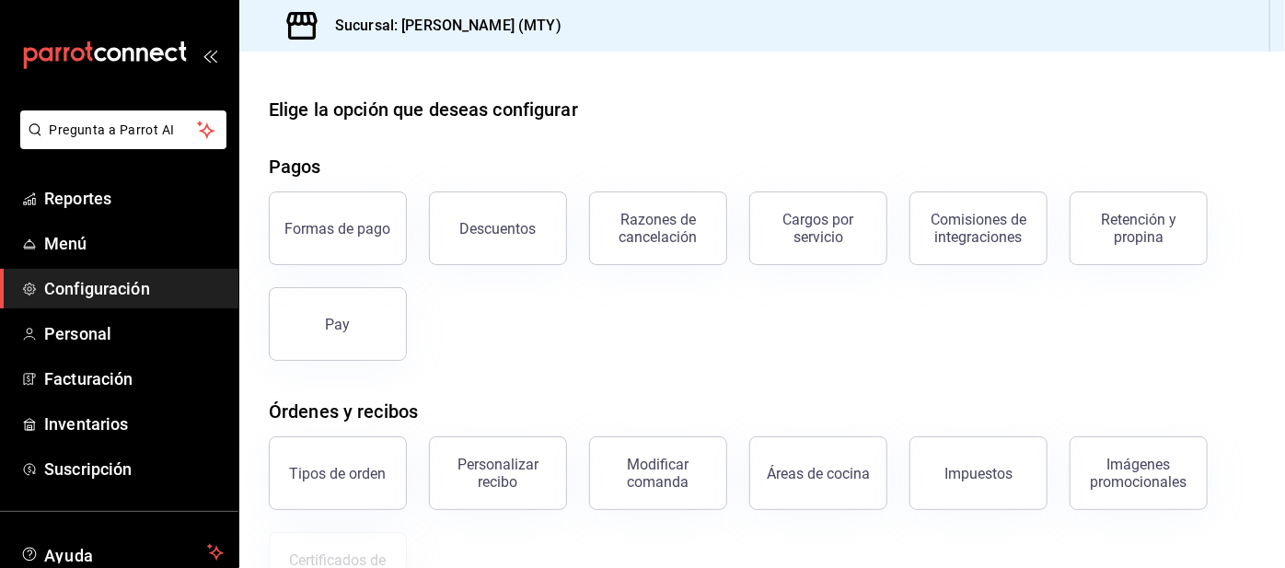
click at [130, 197] on span "Reportes" at bounding box center [134, 198] width 180 height 25
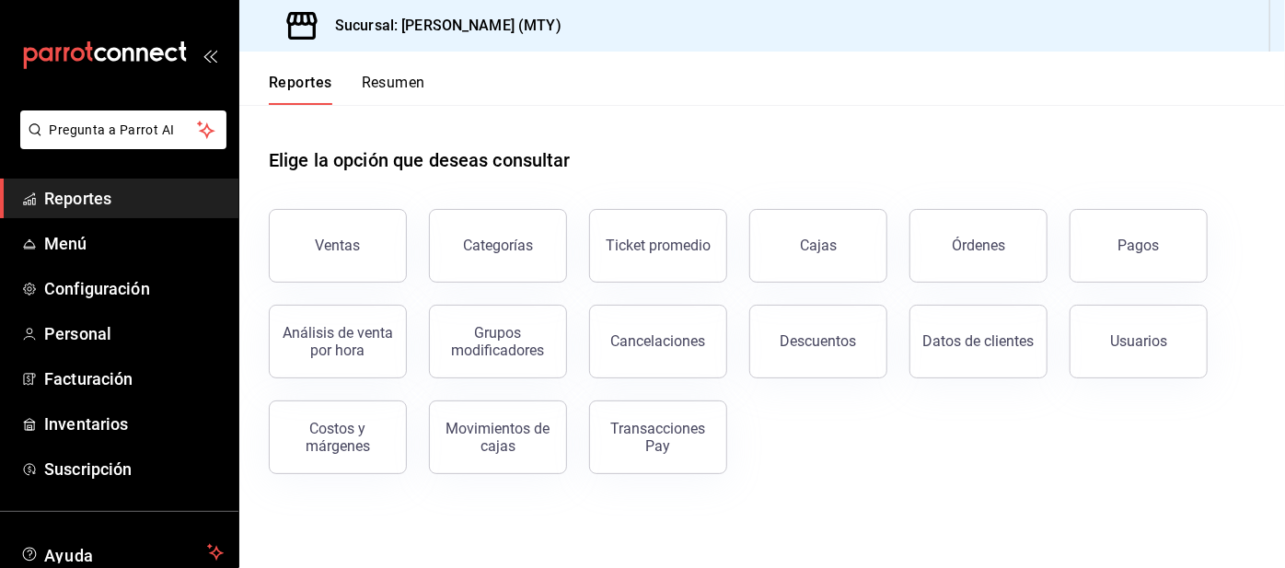
click at [790, 253] on button "Cajas" at bounding box center [818, 246] width 138 height 74
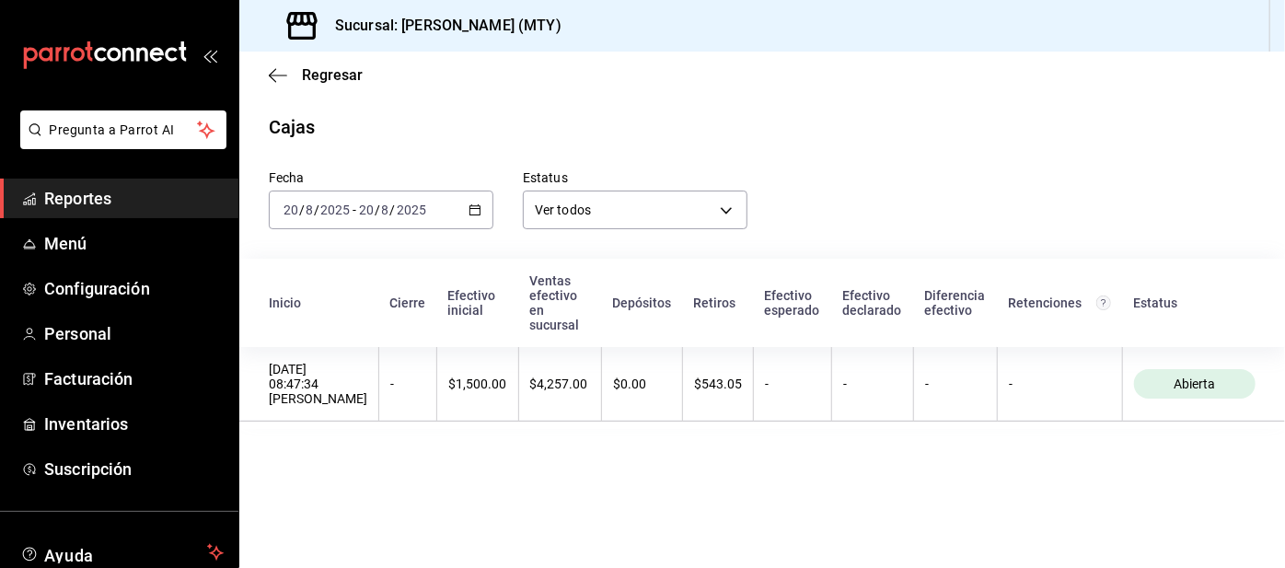
click at [318, 67] on span "Regresar" at bounding box center [332, 74] width 61 height 17
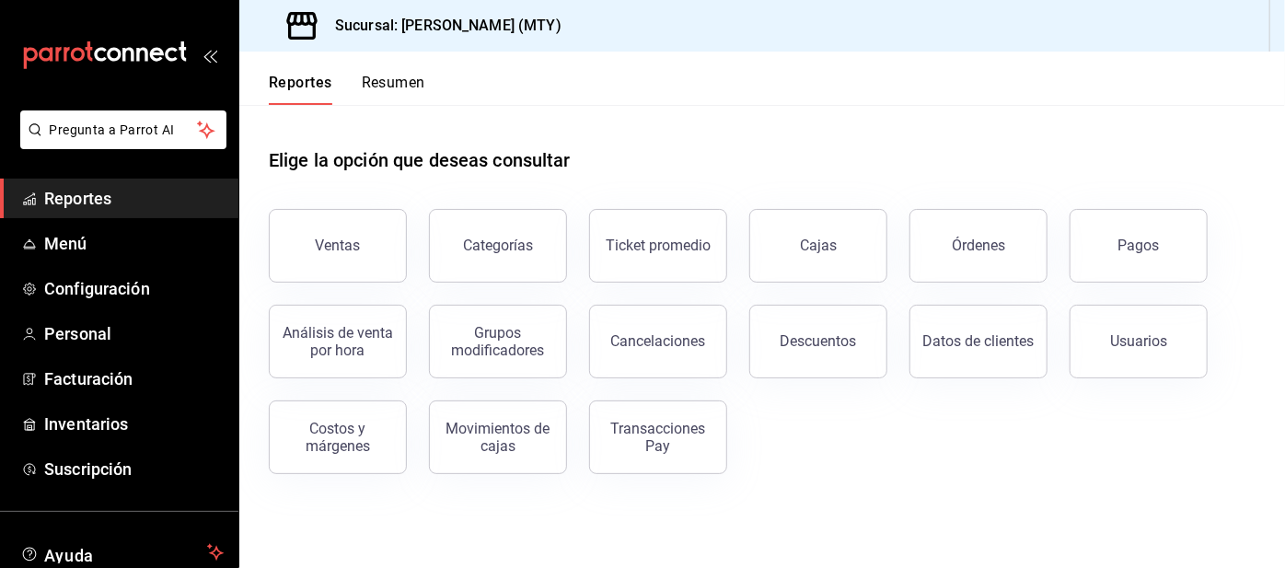
click at [833, 275] on button "Cajas" at bounding box center [818, 246] width 138 height 74
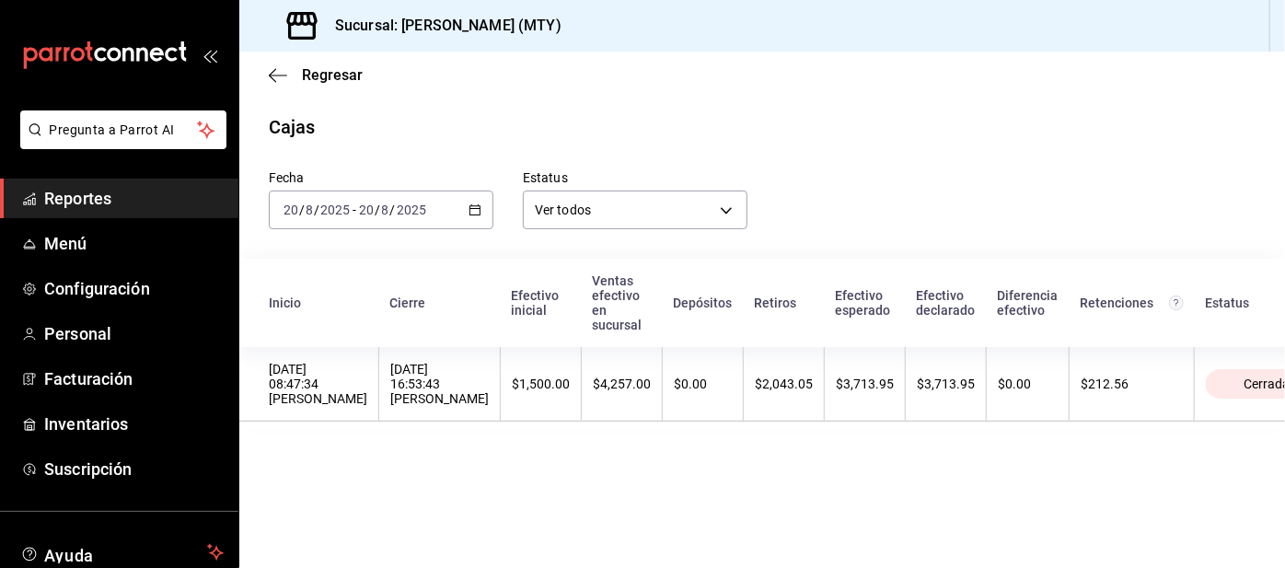
click at [141, 199] on span "Reportes" at bounding box center [134, 198] width 180 height 25
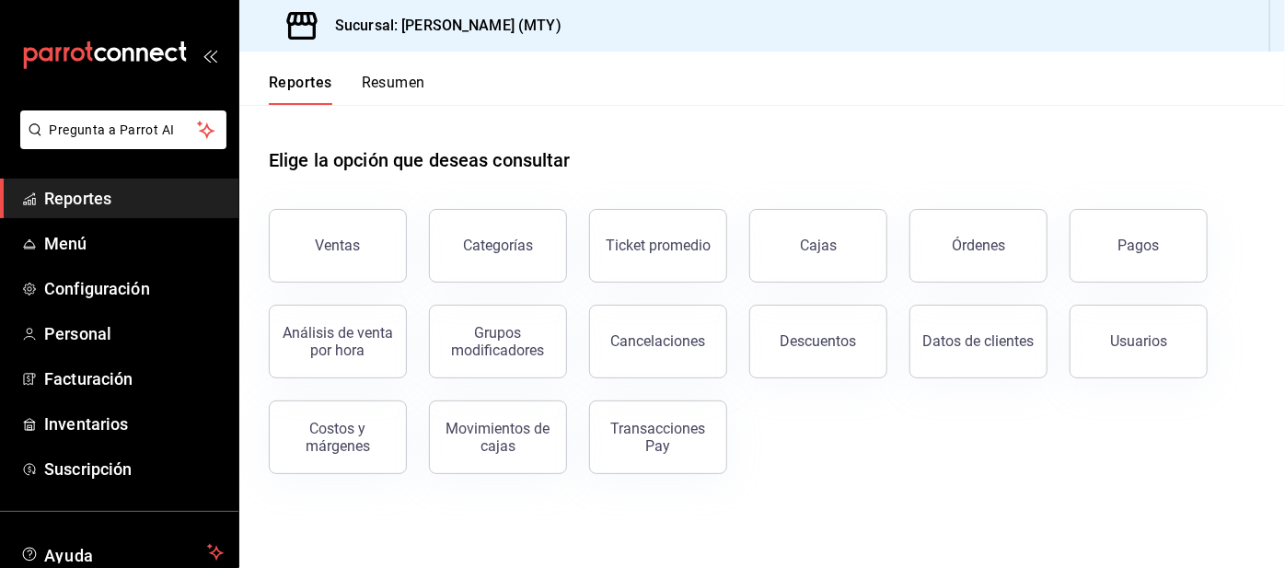
click at [395, 93] on button "Resumen" at bounding box center [394, 89] width 64 height 31
